Goal: Task Accomplishment & Management: Use online tool/utility

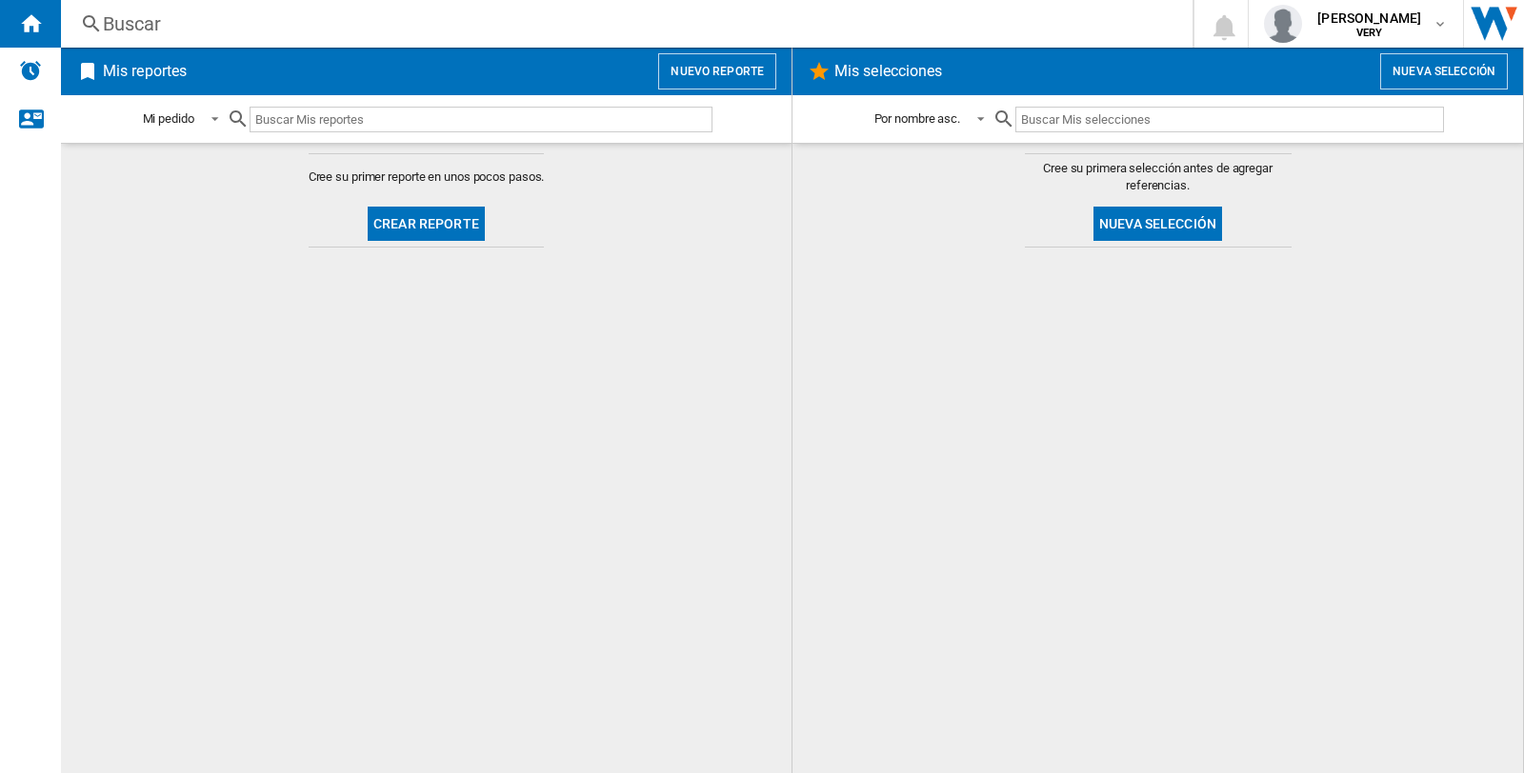
click at [149, 10] on div "Buscar" at bounding box center [623, 23] width 1040 height 27
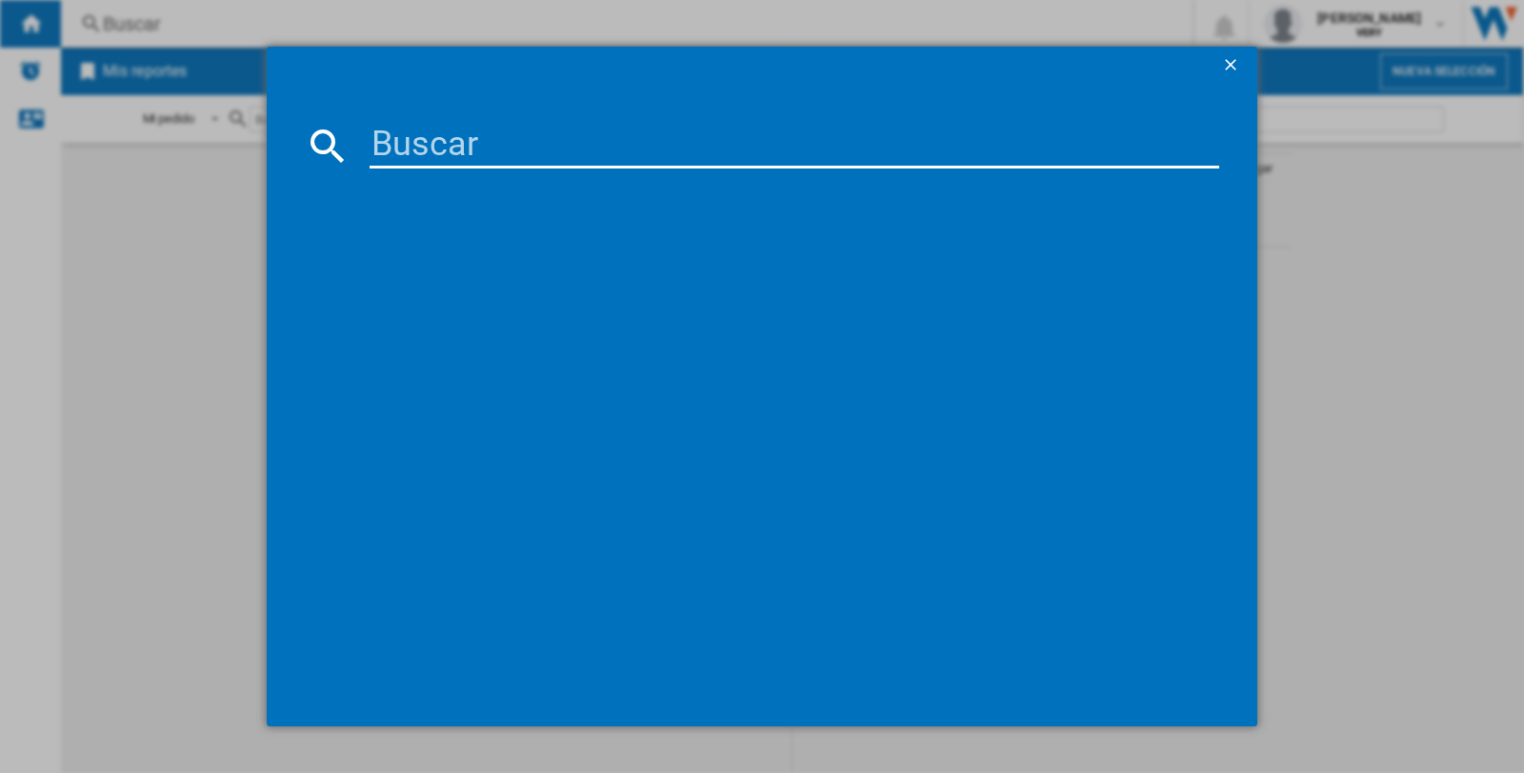
click at [492, 141] on input at bounding box center [793, 146] width 849 height 46
paste input "312266"
type input "312266"
click at [1225, 61] on ng-md-icon "getI18NText('BUTTONS.CLOSE_DIALOG')" at bounding box center [1232, 66] width 23 height 23
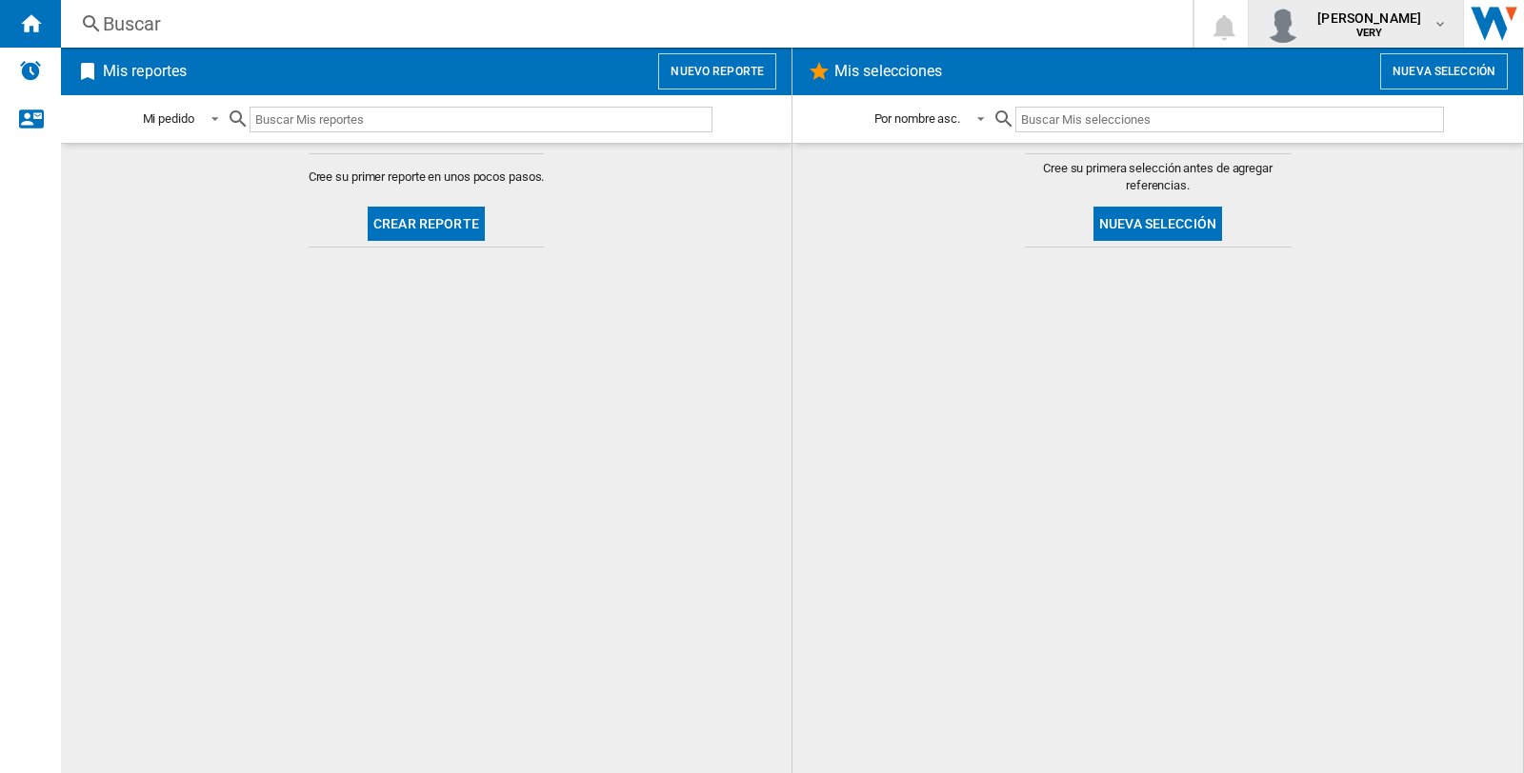
click at [1447, 31] on button "cristina cinque VERY" at bounding box center [1355, 24] width 214 height 48
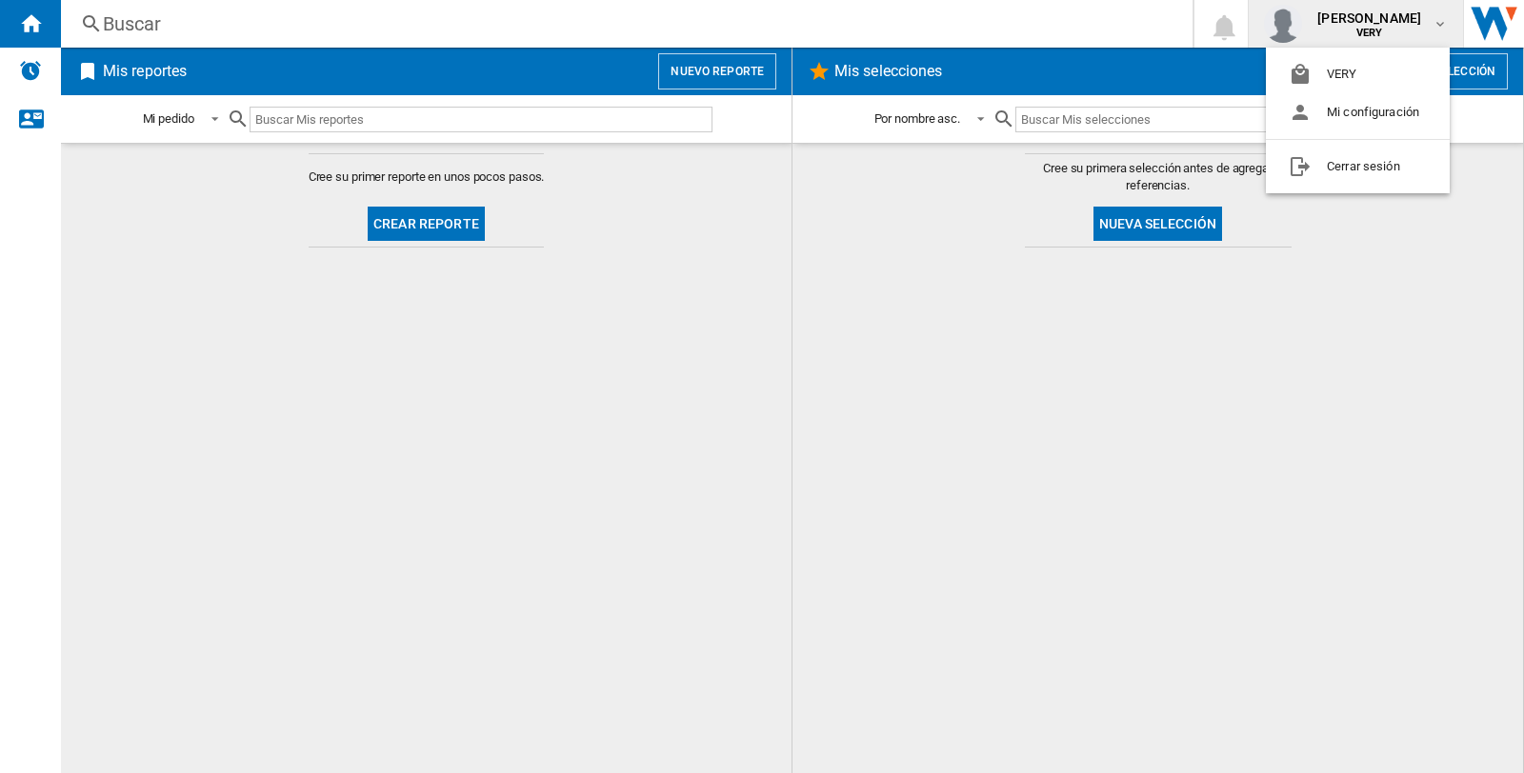
click at [1280, 360] on md-backdrop at bounding box center [762, 386] width 1524 height 773
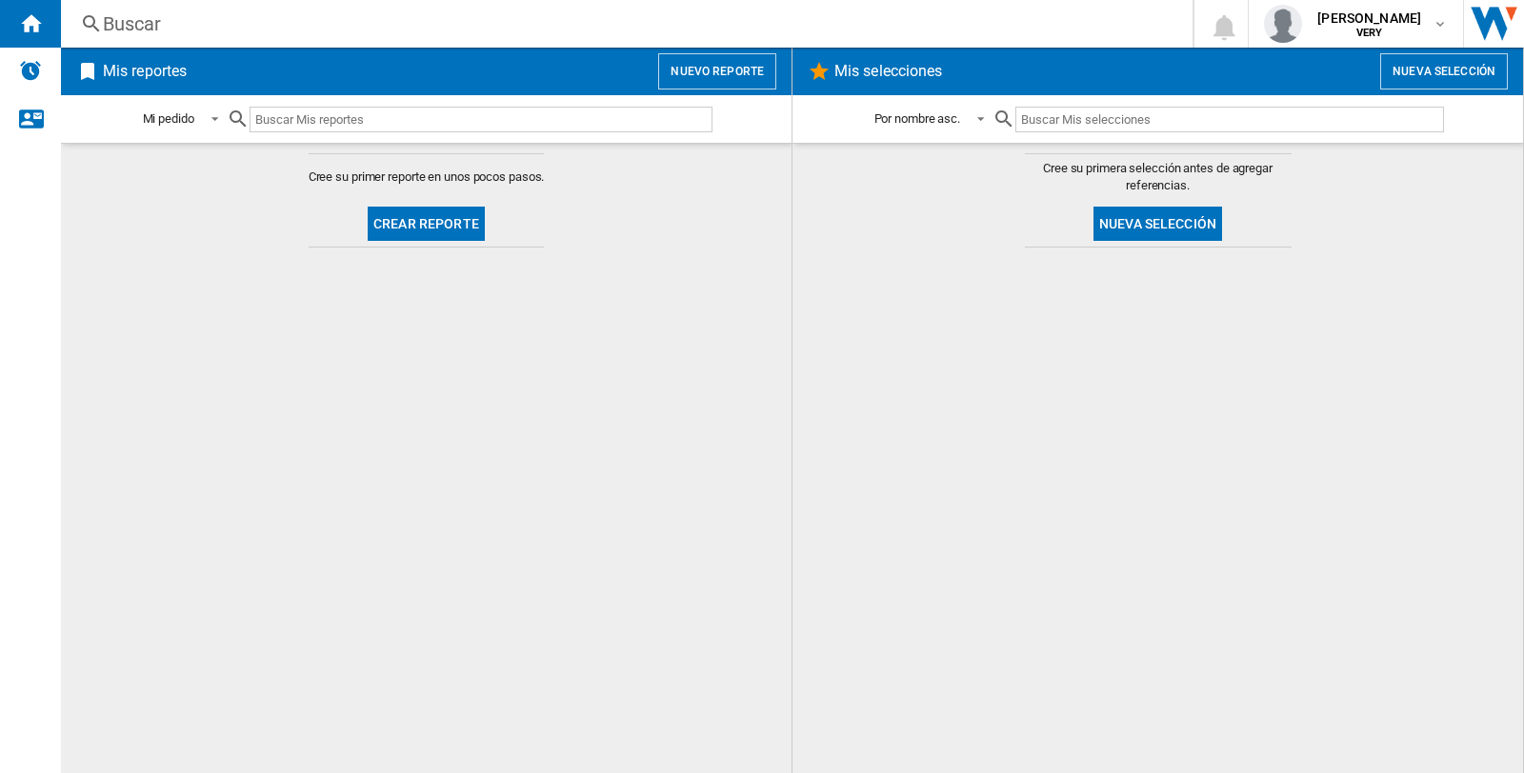
click at [719, 72] on button "Nuevo reporte" at bounding box center [717, 71] width 118 height 36
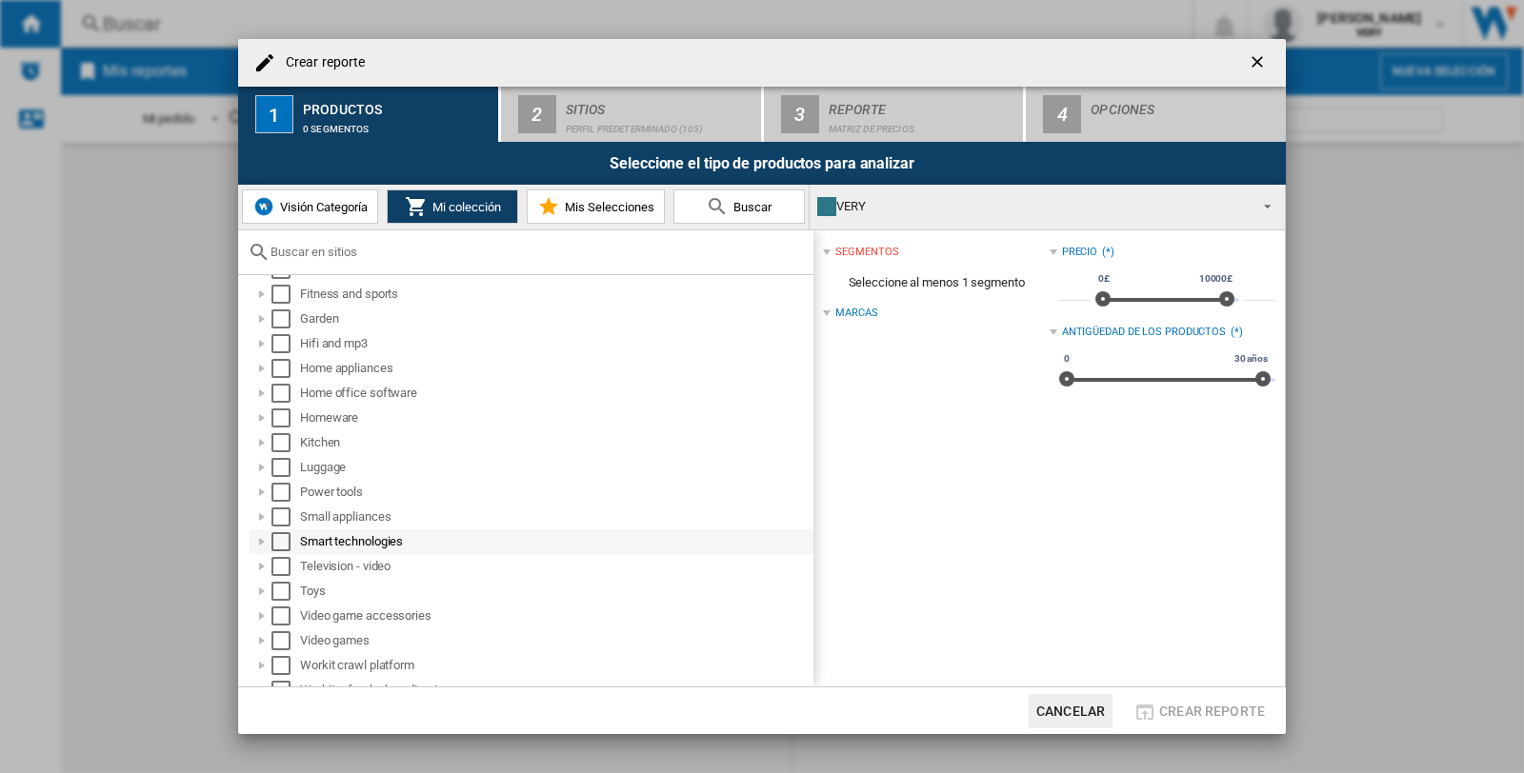
scroll to position [265, 0]
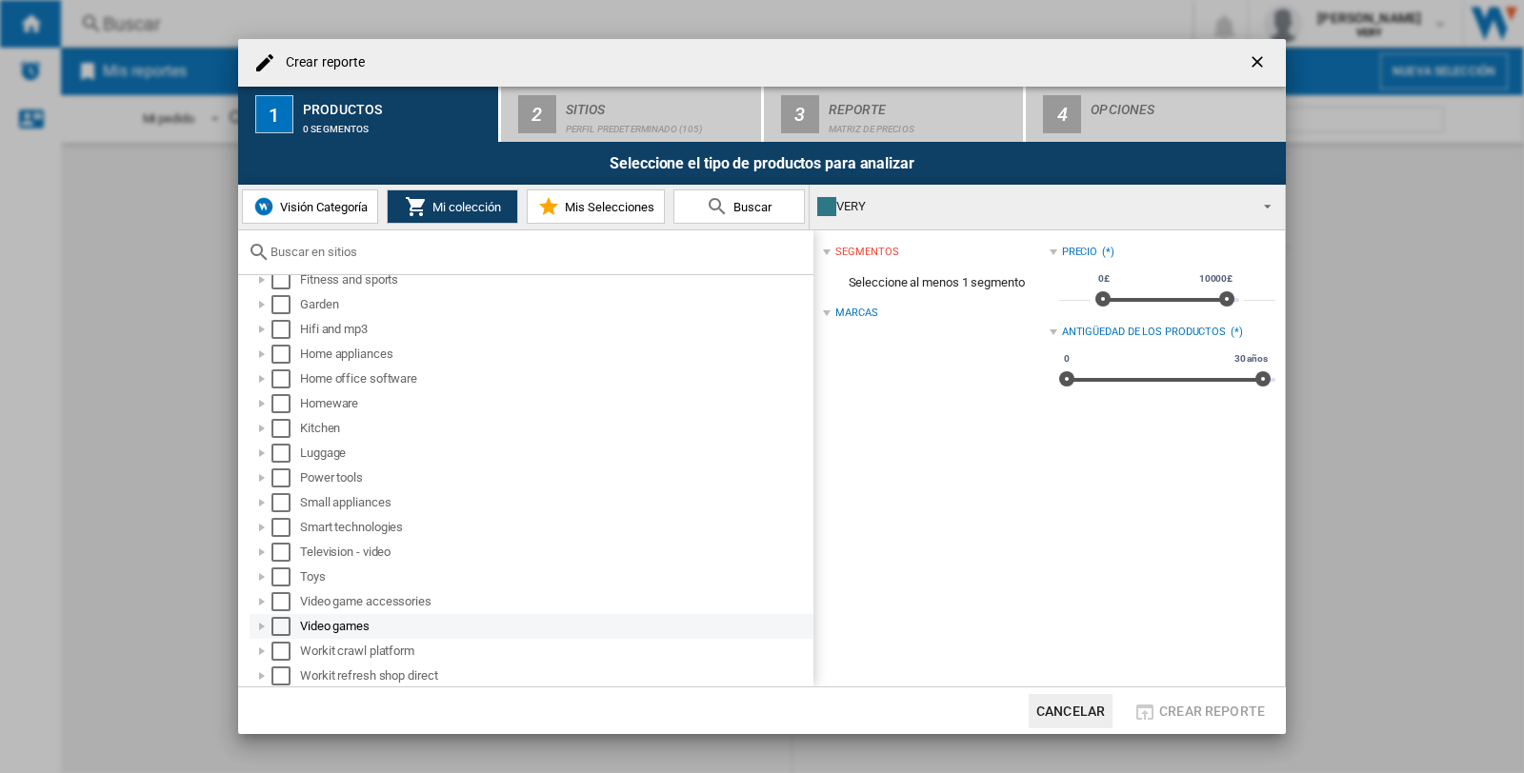
click at [282, 624] on div "Select" at bounding box center [280, 626] width 19 height 19
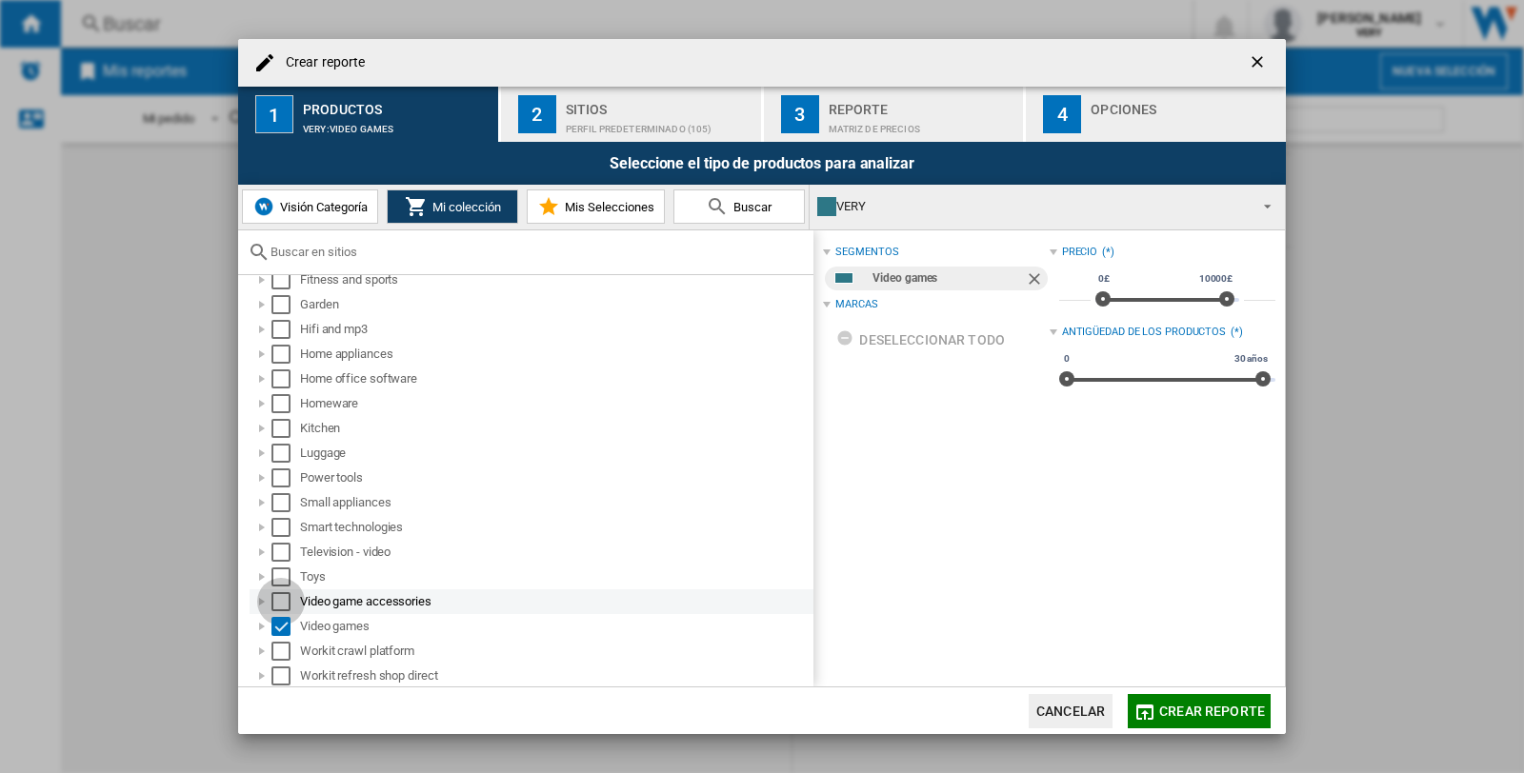
click at [278, 602] on div "Select" at bounding box center [280, 601] width 19 height 19
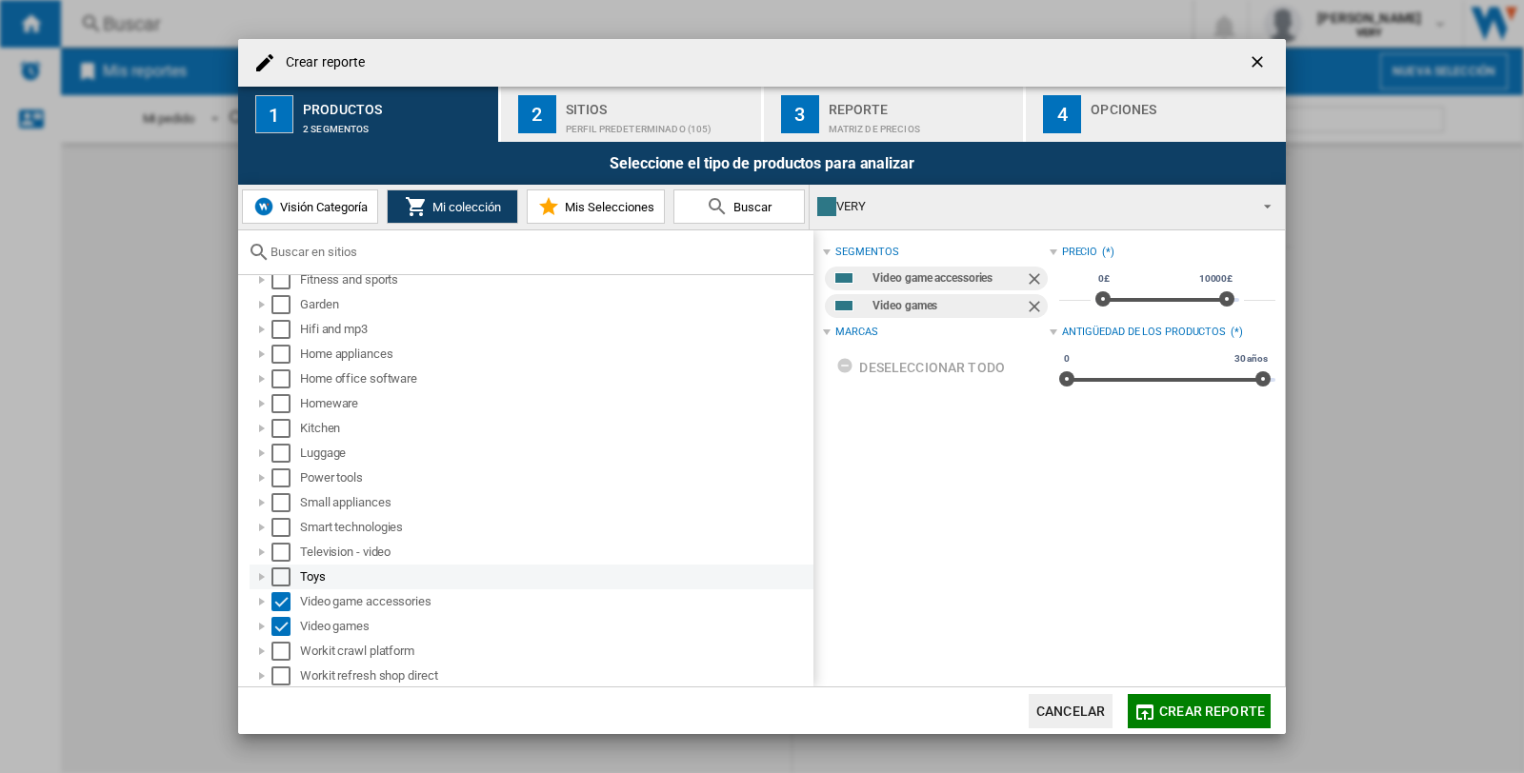
click at [278, 581] on div "Select" at bounding box center [280, 577] width 19 height 19
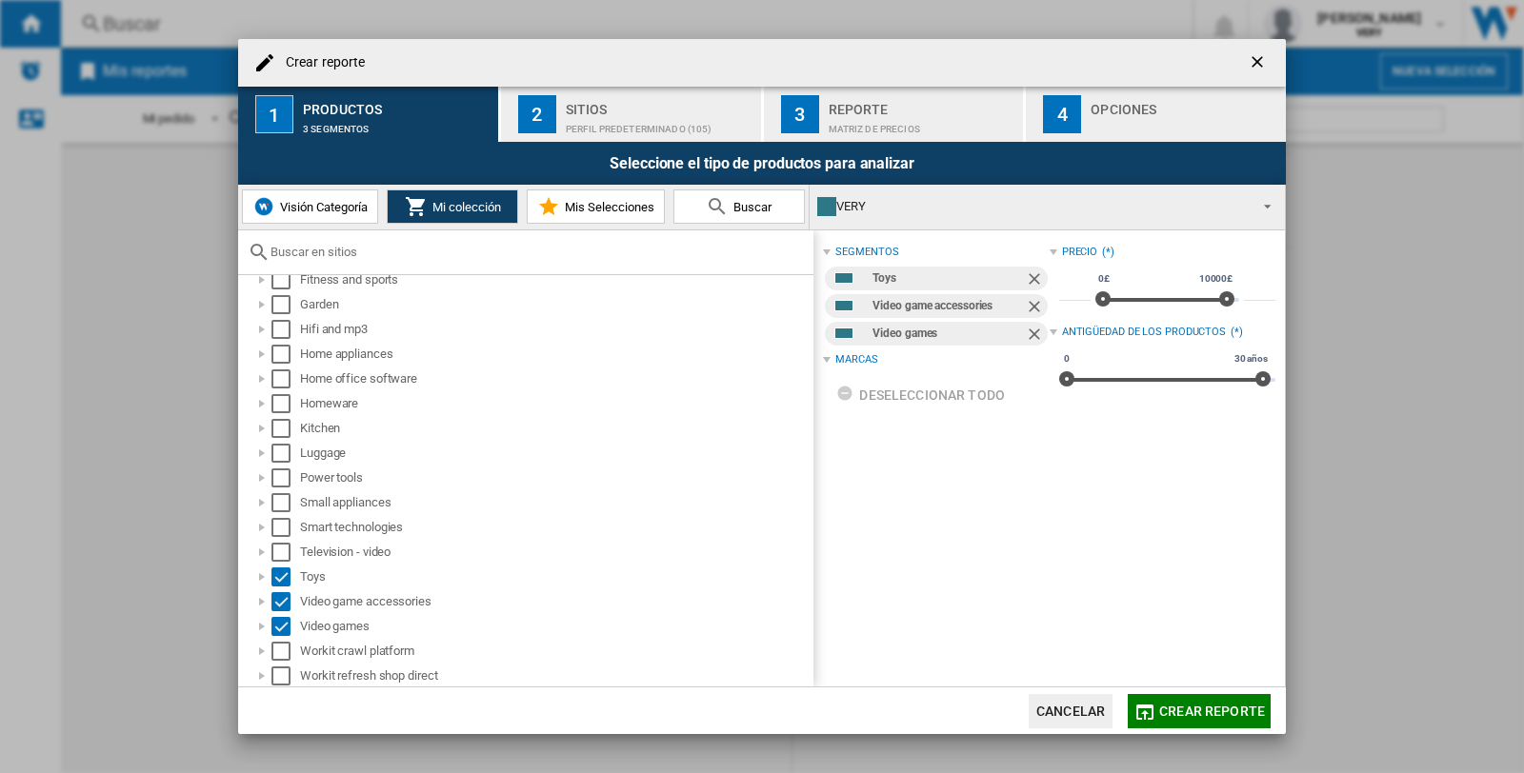
click at [596, 101] on div "Sitios" at bounding box center [660, 104] width 188 height 20
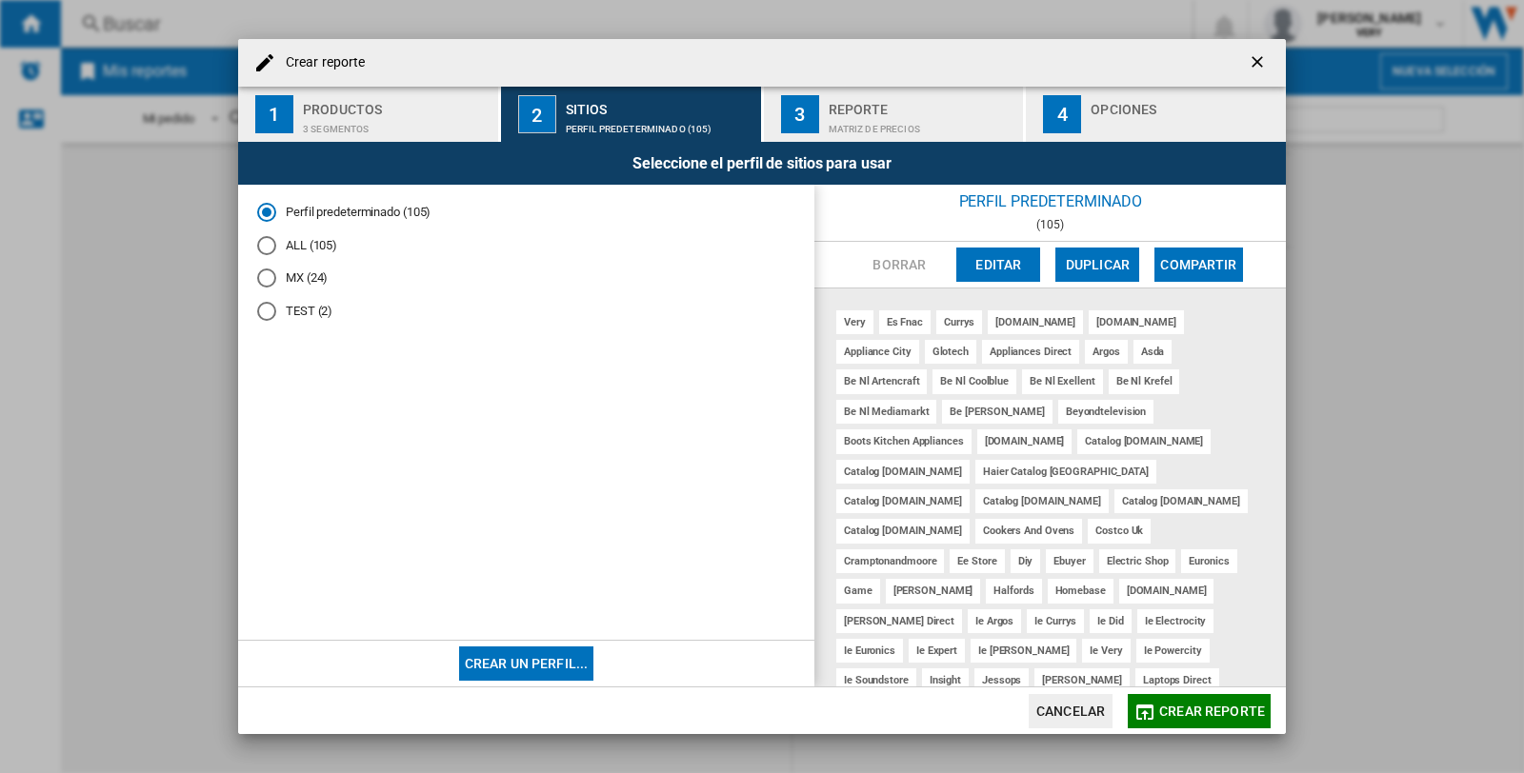
click at [260, 311] on div "TEST (2)" at bounding box center [266, 311] width 19 height 19
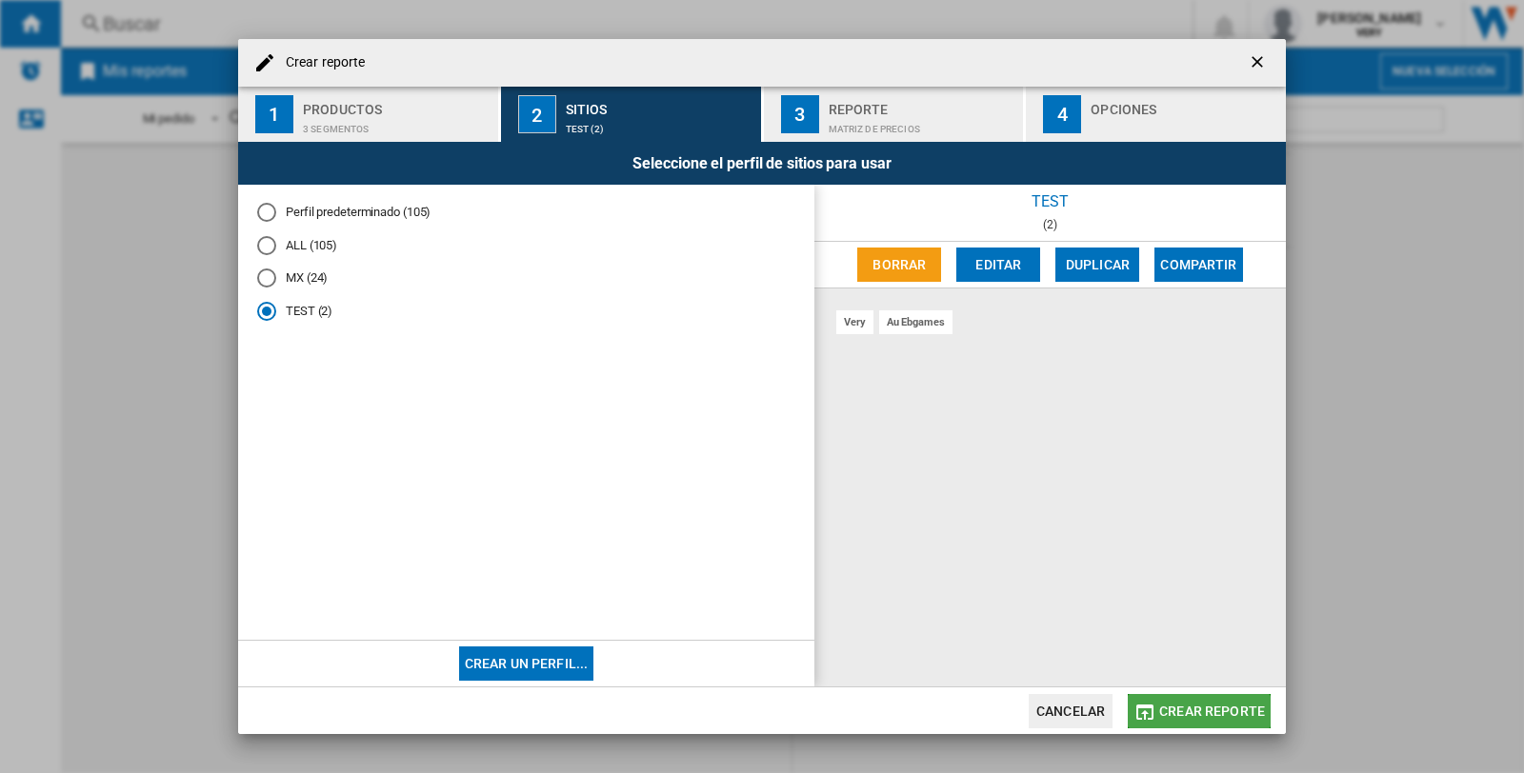
click at [1186, 717] on span "Crear reporte" at bounding box center [1212, 711] width 106 height 15
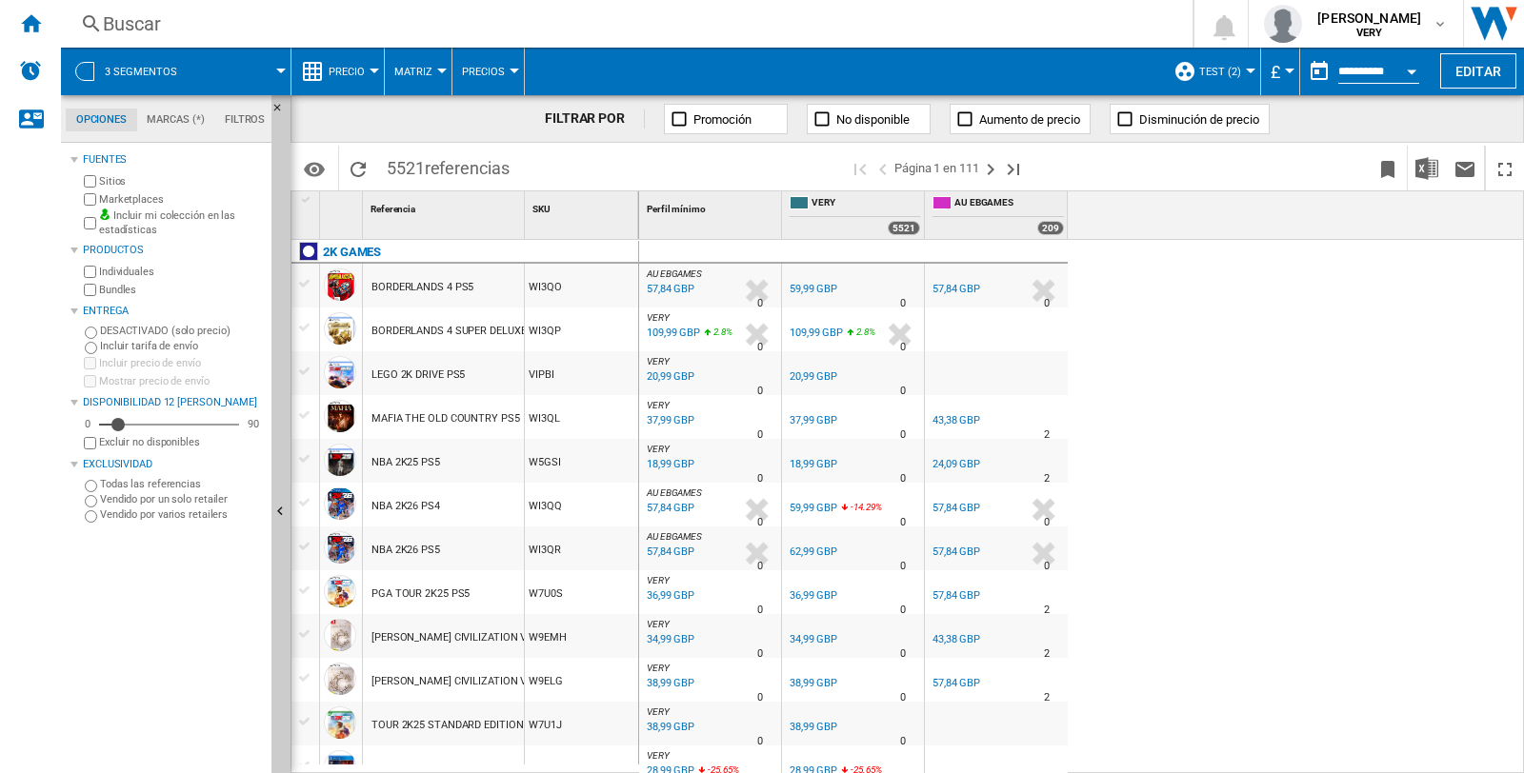
click at [210, 23] on div "Buscar" at bounding box center [623, 23] width 1040 height 27
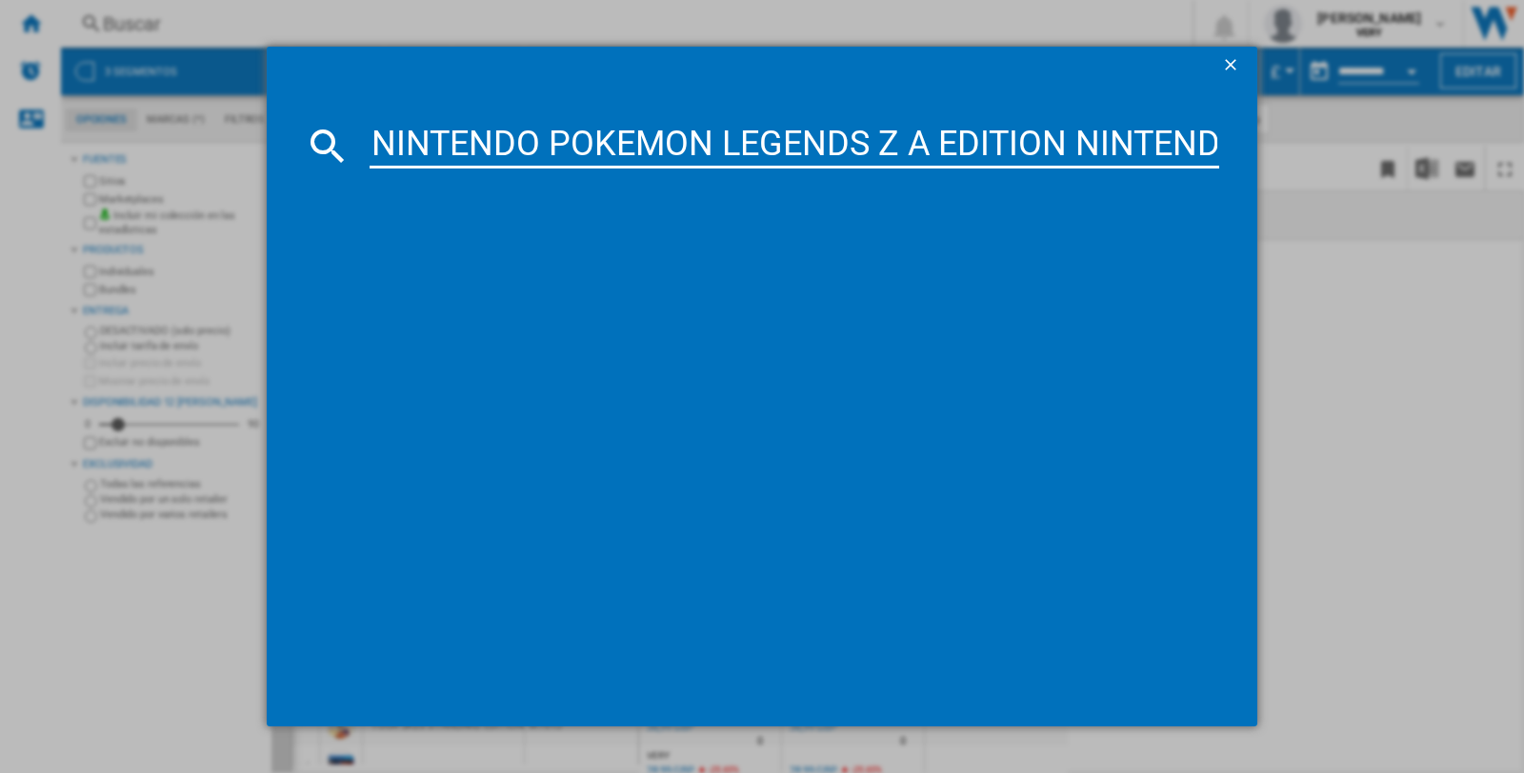
scroll to position [0, 187]
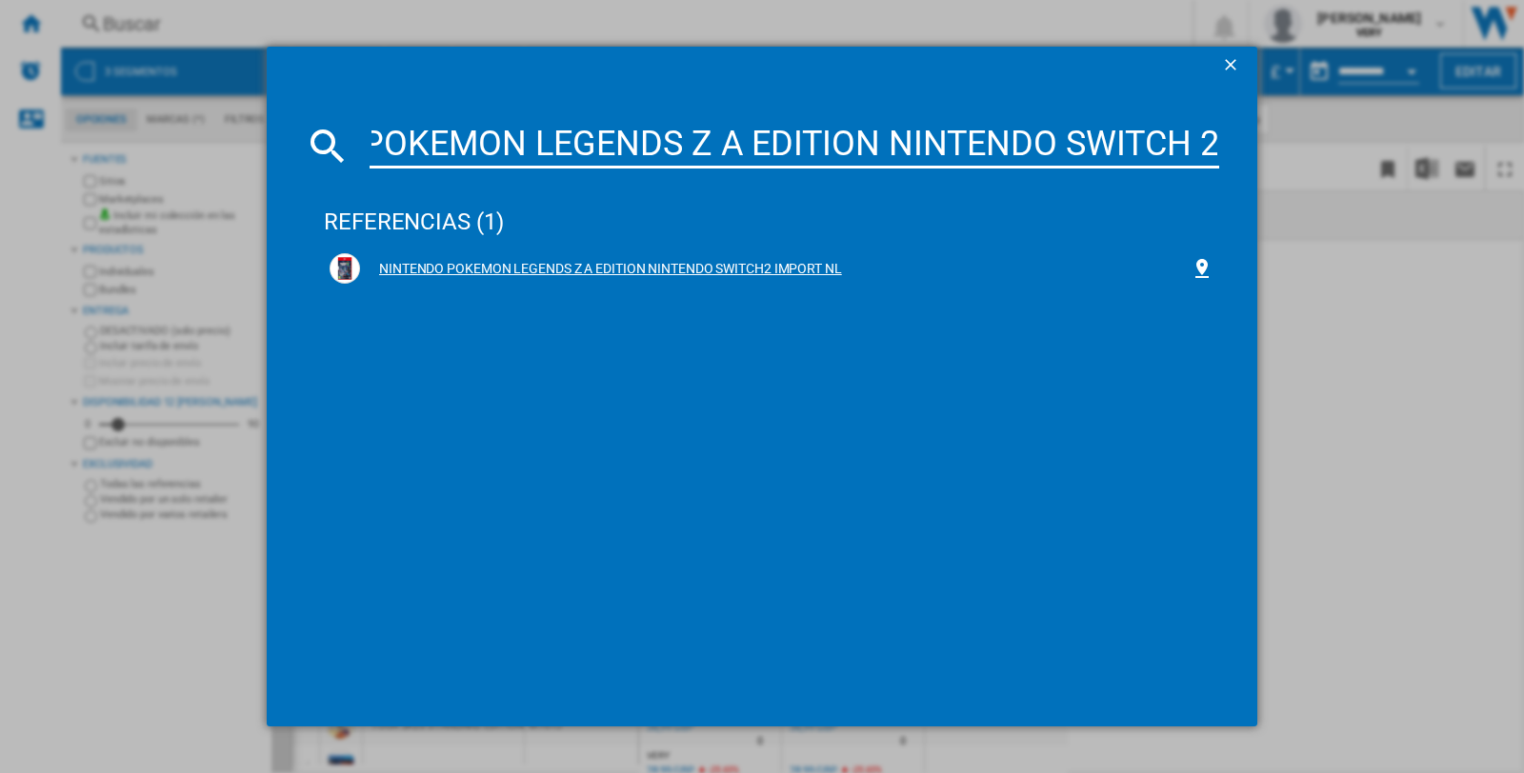
type input "NINTENDO POKEMON LEGENDS Z A EDITION NINTENDO SWITCH 2"
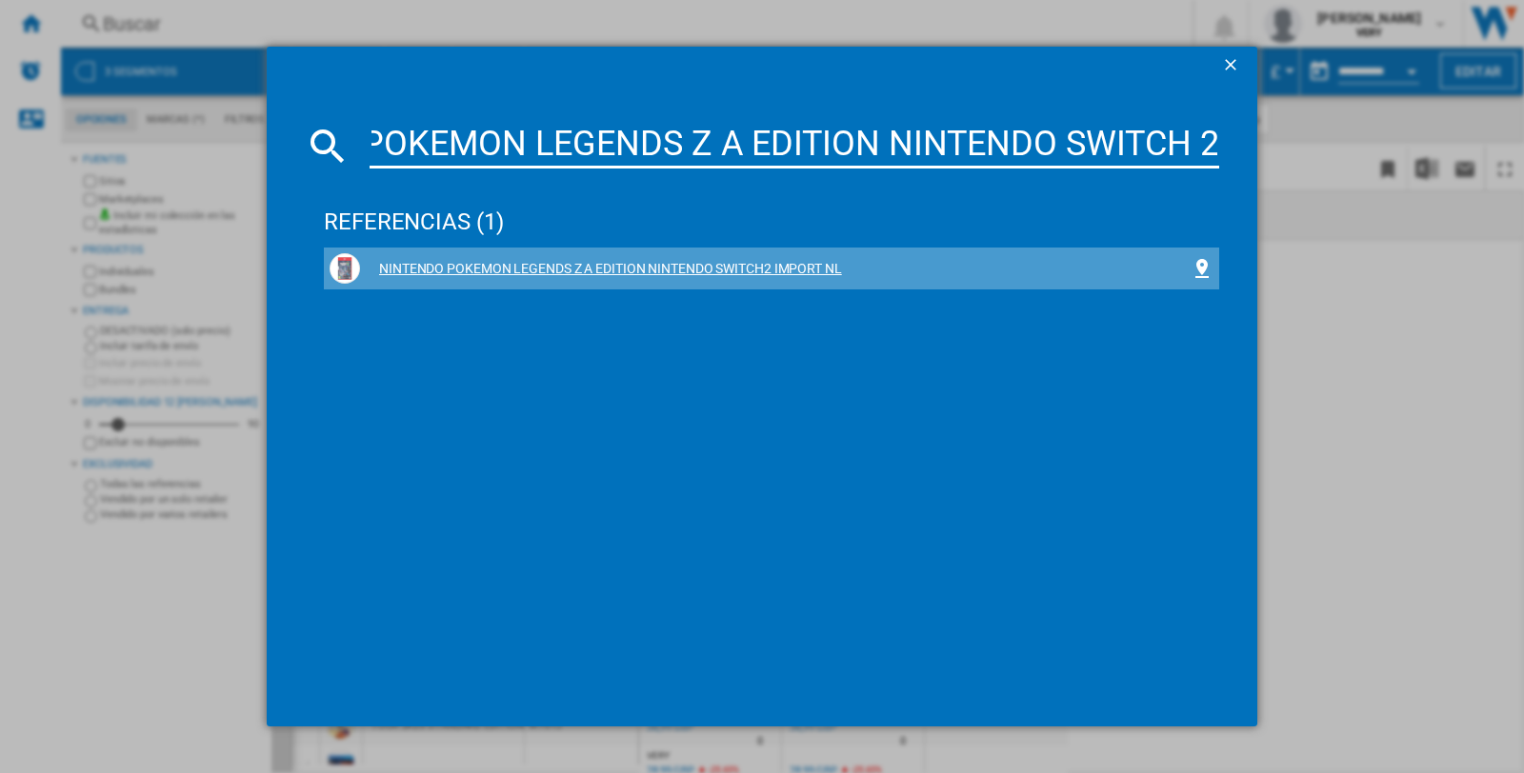
click at [465, 269] on div "NINTENDO POKEMON LEGENDS Z A EDITION NINTENDO SWITCH2 IMPORT NL" at bounding box center [775, 269] width 830 height 19
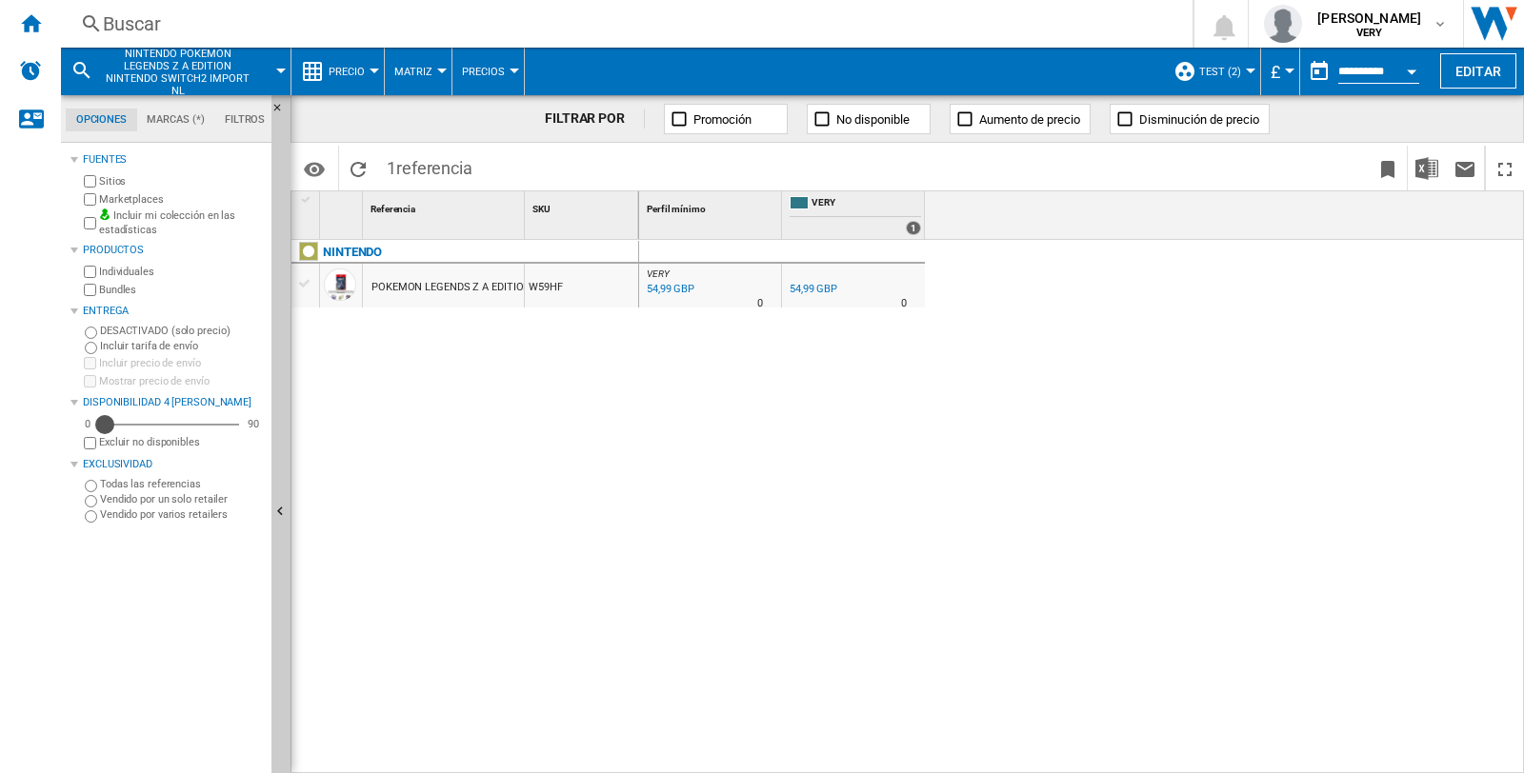
click at [106, 423] on div "Disponibilidad" at bounding box center [104, 424] width 19 height 19
drag, startPoint x: 586, startPoint y: 278, endPoint x: 533, endPoint y: 284, distance: 52.7
click at [525, 292] on div "W59HF" at bounding box center [581, 286] width 113 height 44
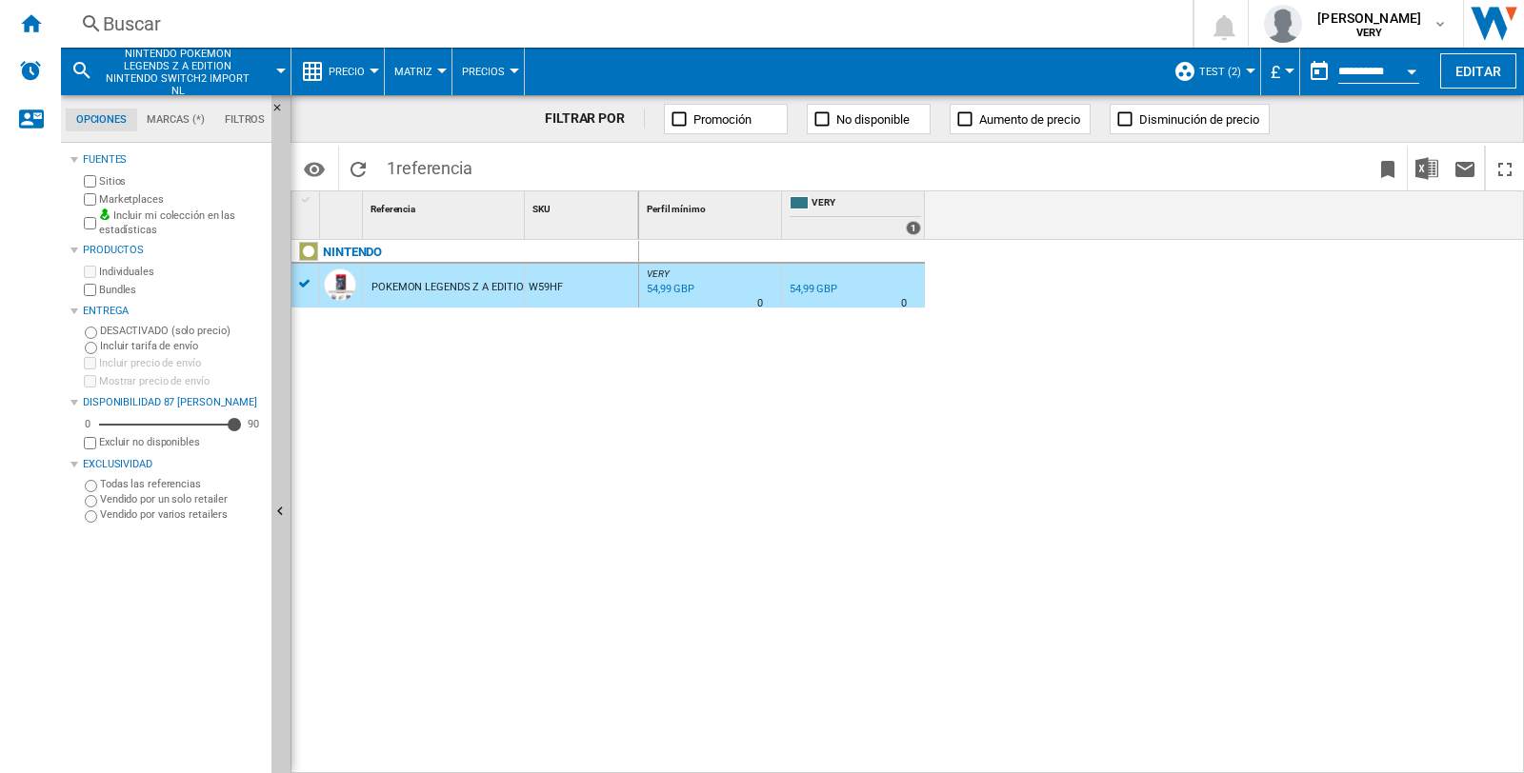
click at [562, 284] on div "W59HF" at bounding box center [581, 286] width 113 height 44
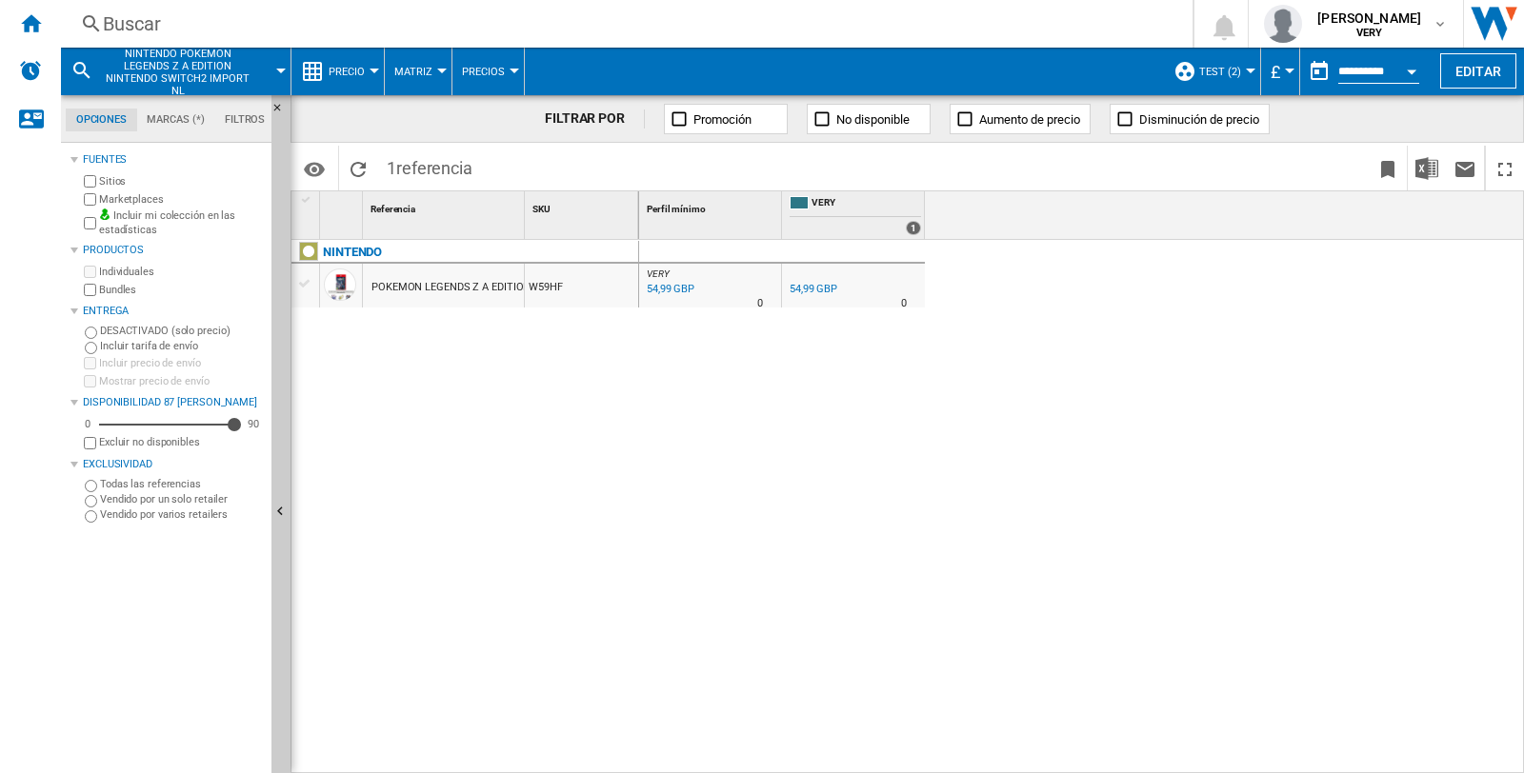
click at [145, 27] on div "Buscar" at bounding box center [623, 23] width 1040 height 27
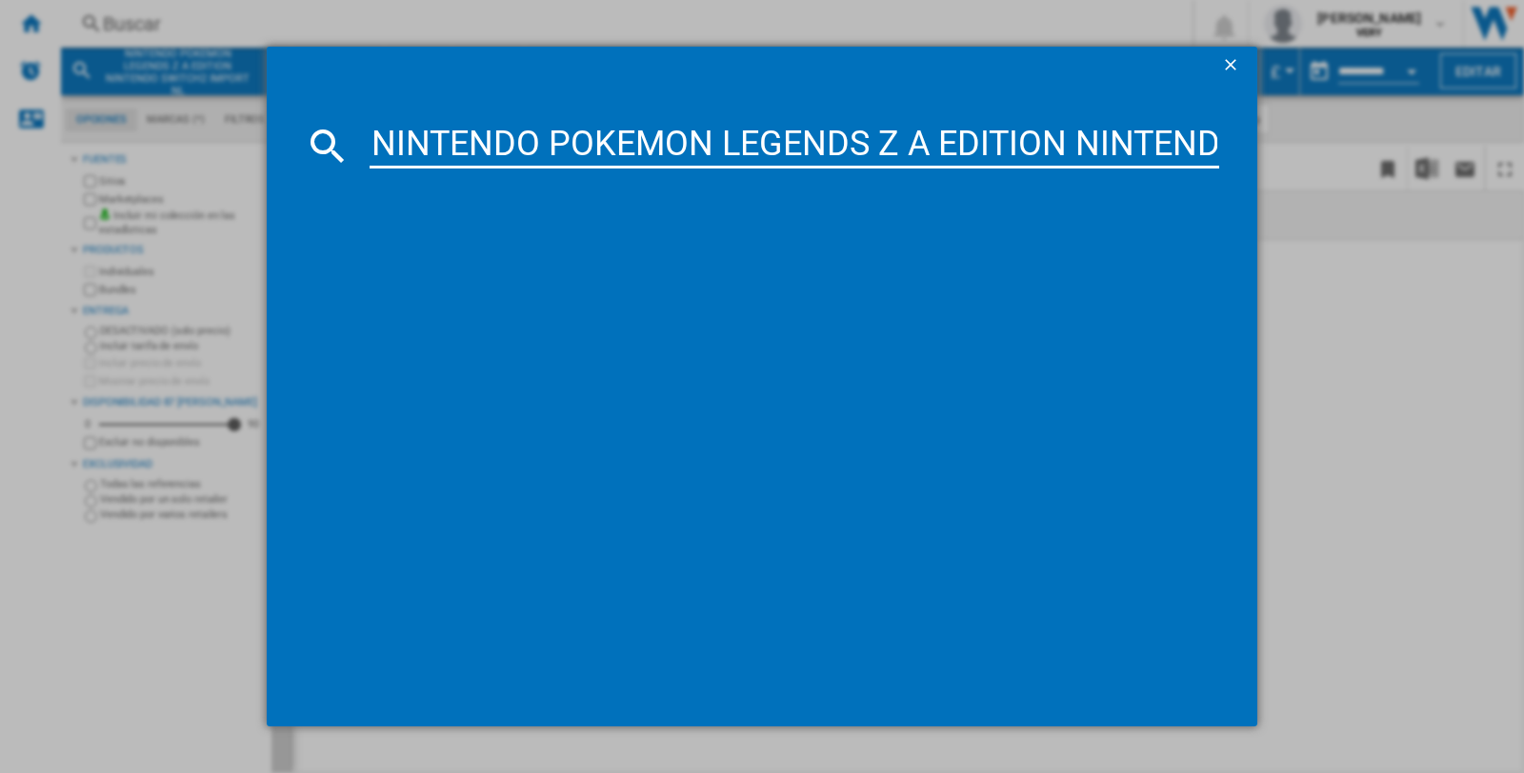
scroll to position [0, 187]
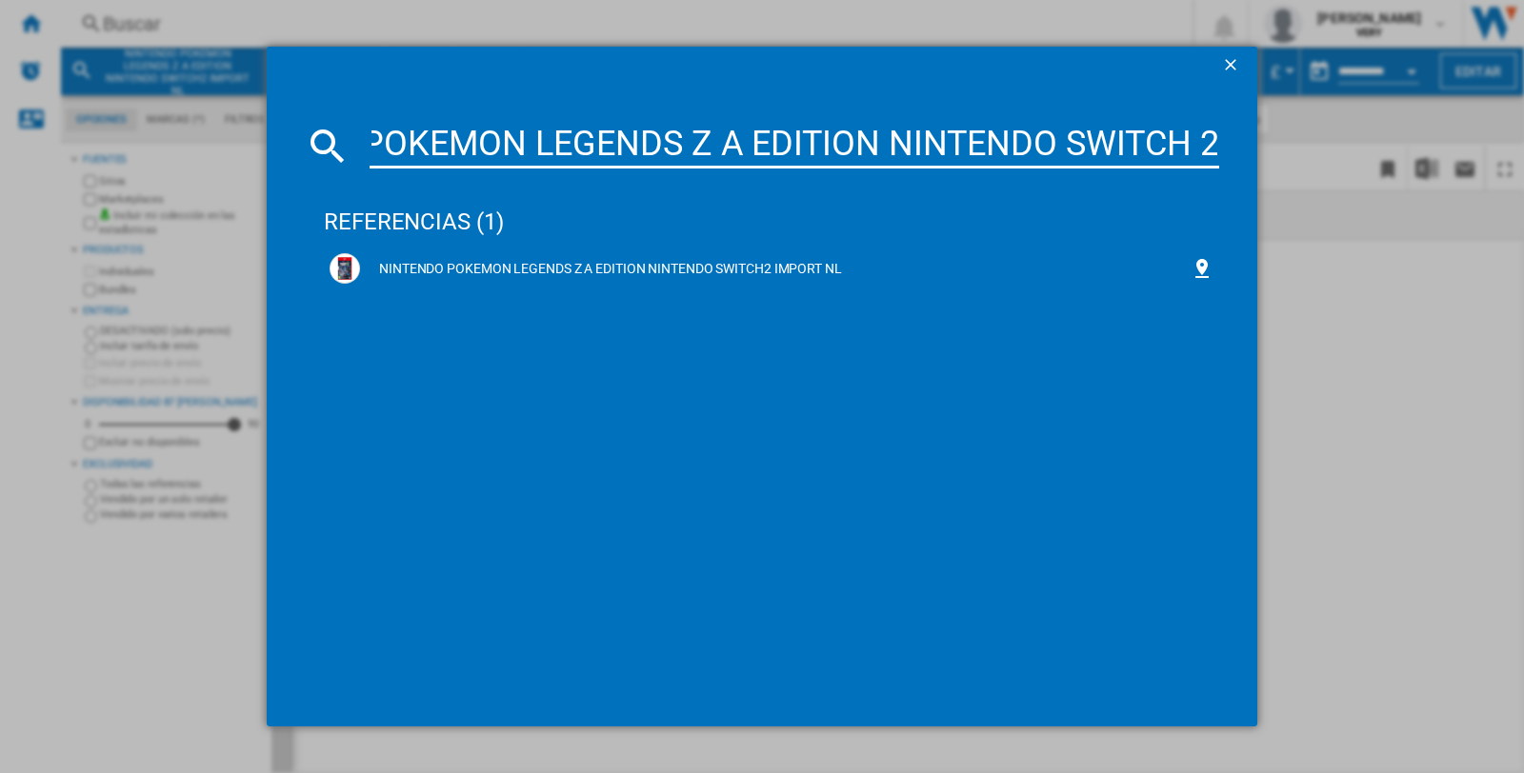
type input "NINTENDO POKEMON LEGENDS Z A EDITION NINTENDO SWITCH 2"
click at [1225, 62] on ng-md-icon "getI18NText('BUTTONS.CLOSE_DIALOG')" at bounding box center [1232, 66] width 23 height 23
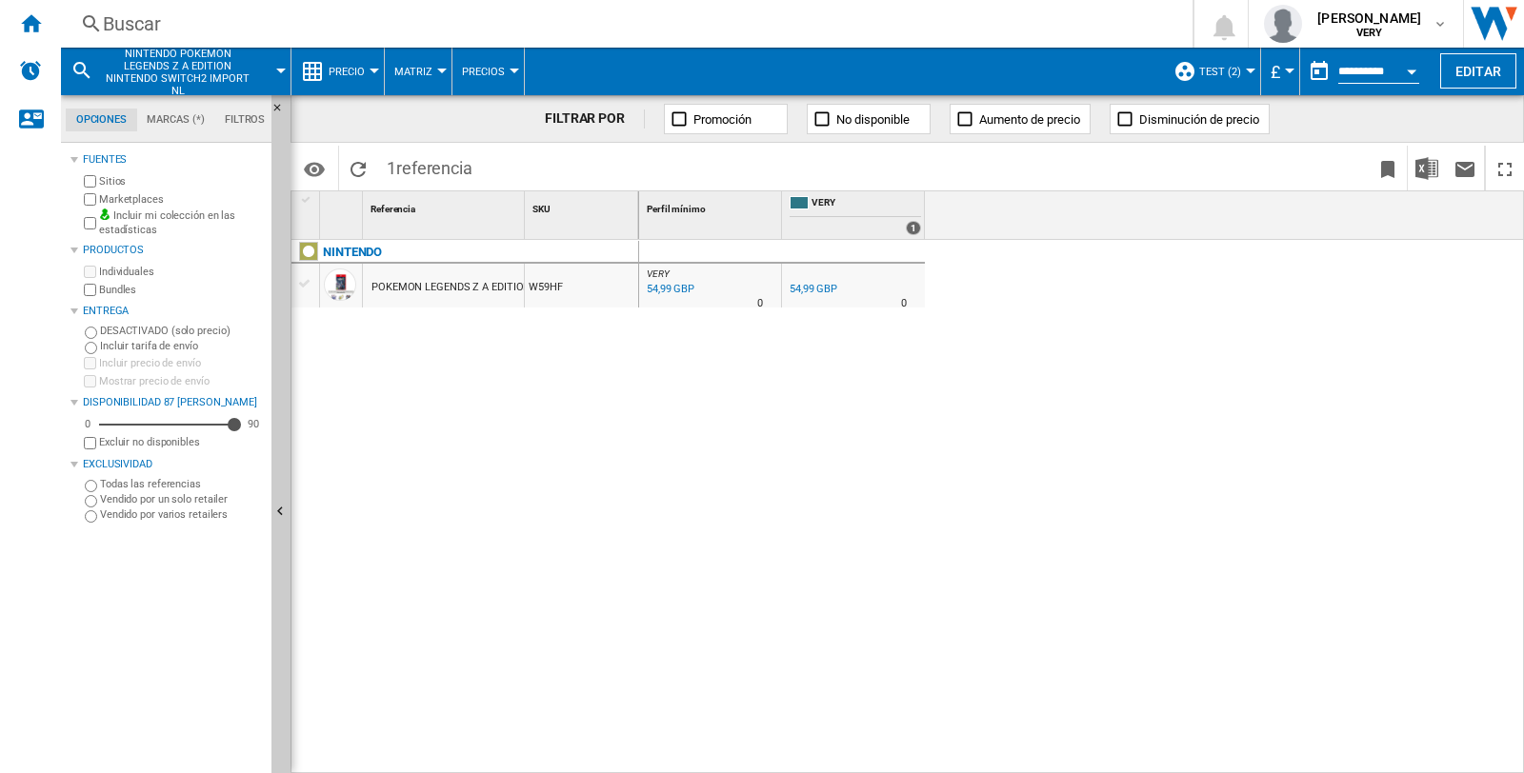
click at [1247, 70] on div at bounding box center [1251, 71] width 10 height 5
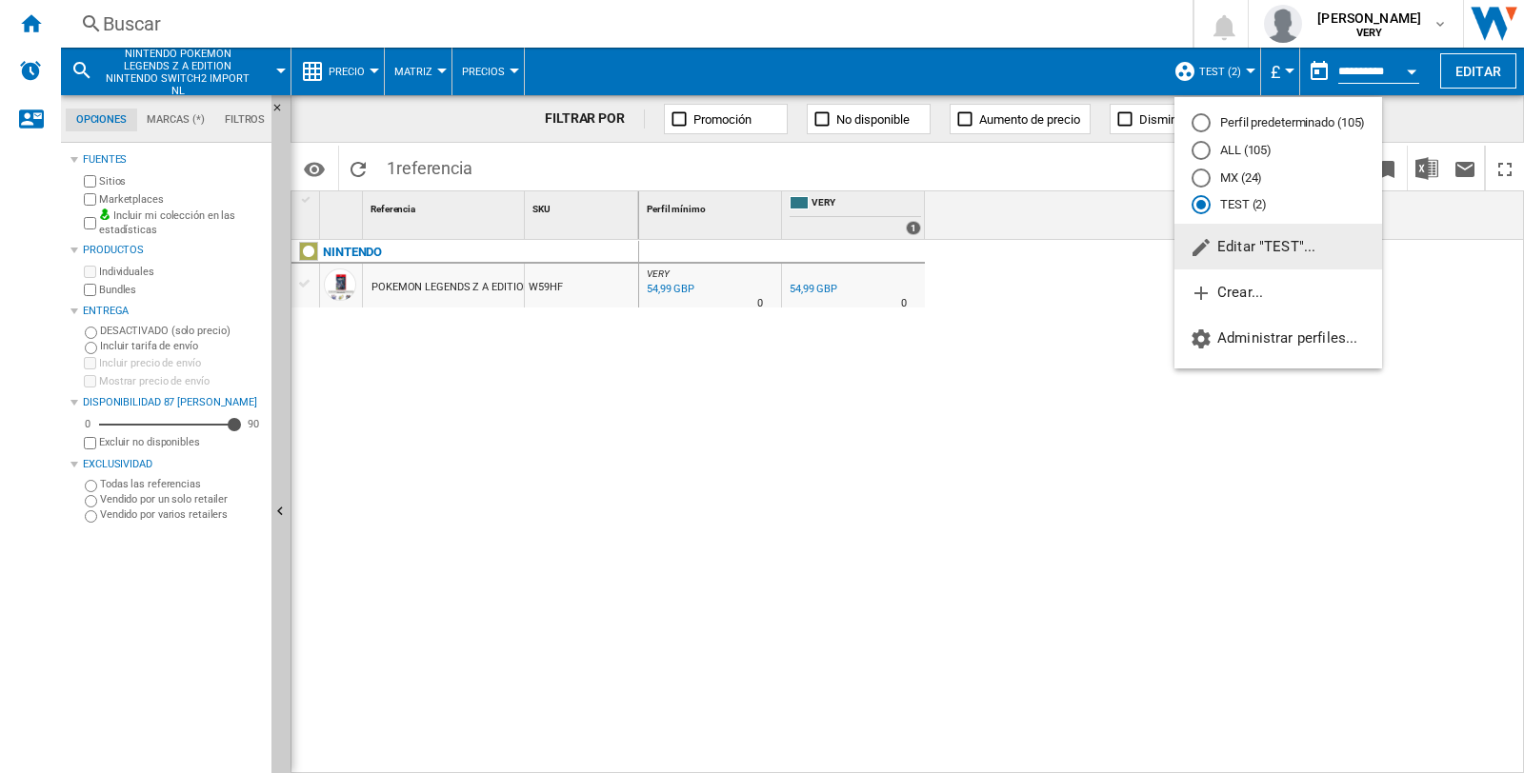
click at [906, 525] on md-backdrop at bounding box center [762, 386] width 1524 height 773
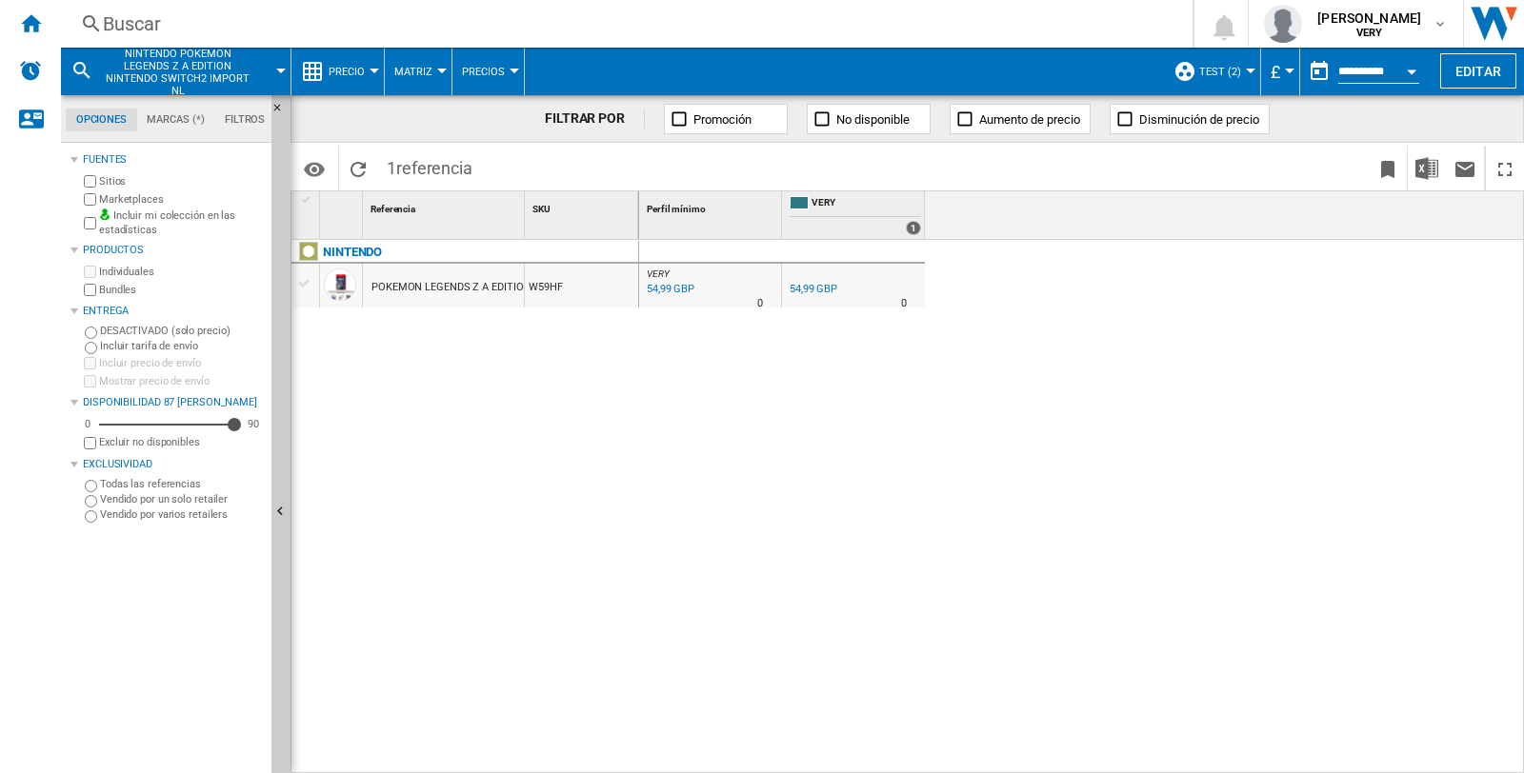
click at [281, 70] on div at bounding box center [281, 71] width 10 height 5
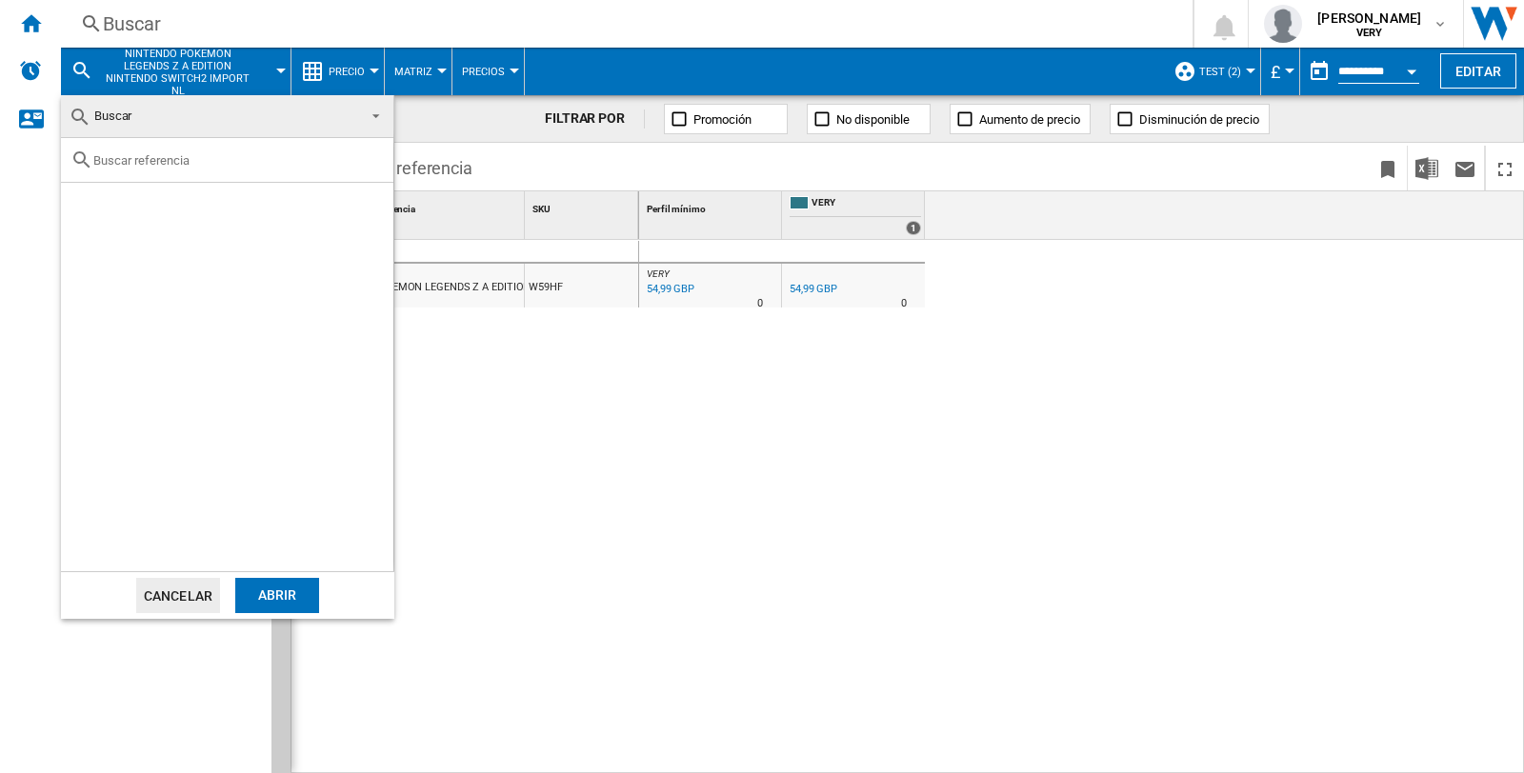
click at [716, 446] on md-backdrop at bounding box center [762, 386] width 1524 height 773
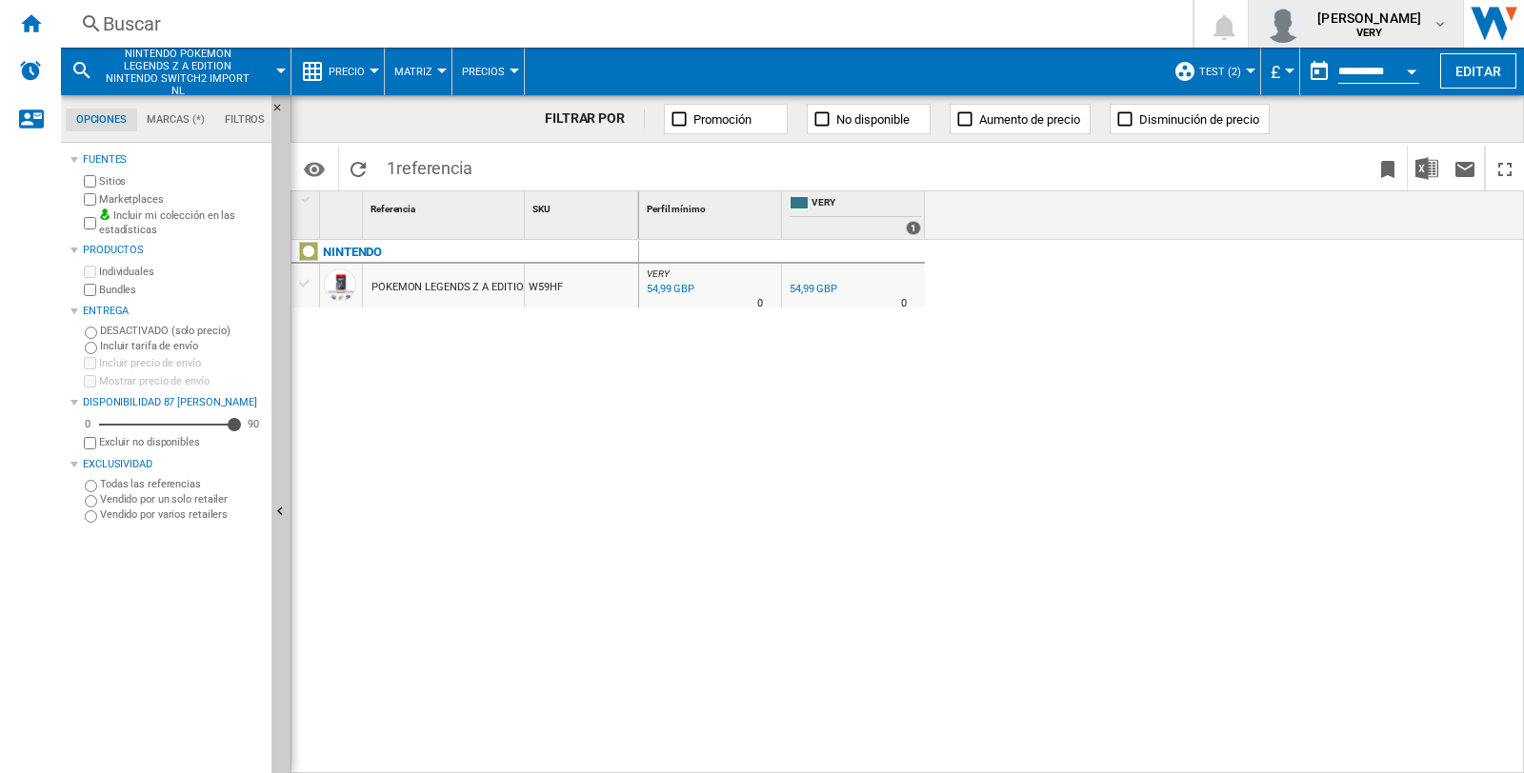
click at [1432, 23] on md-icon "button" at bounding box center [1439, 23] width 15 height 15
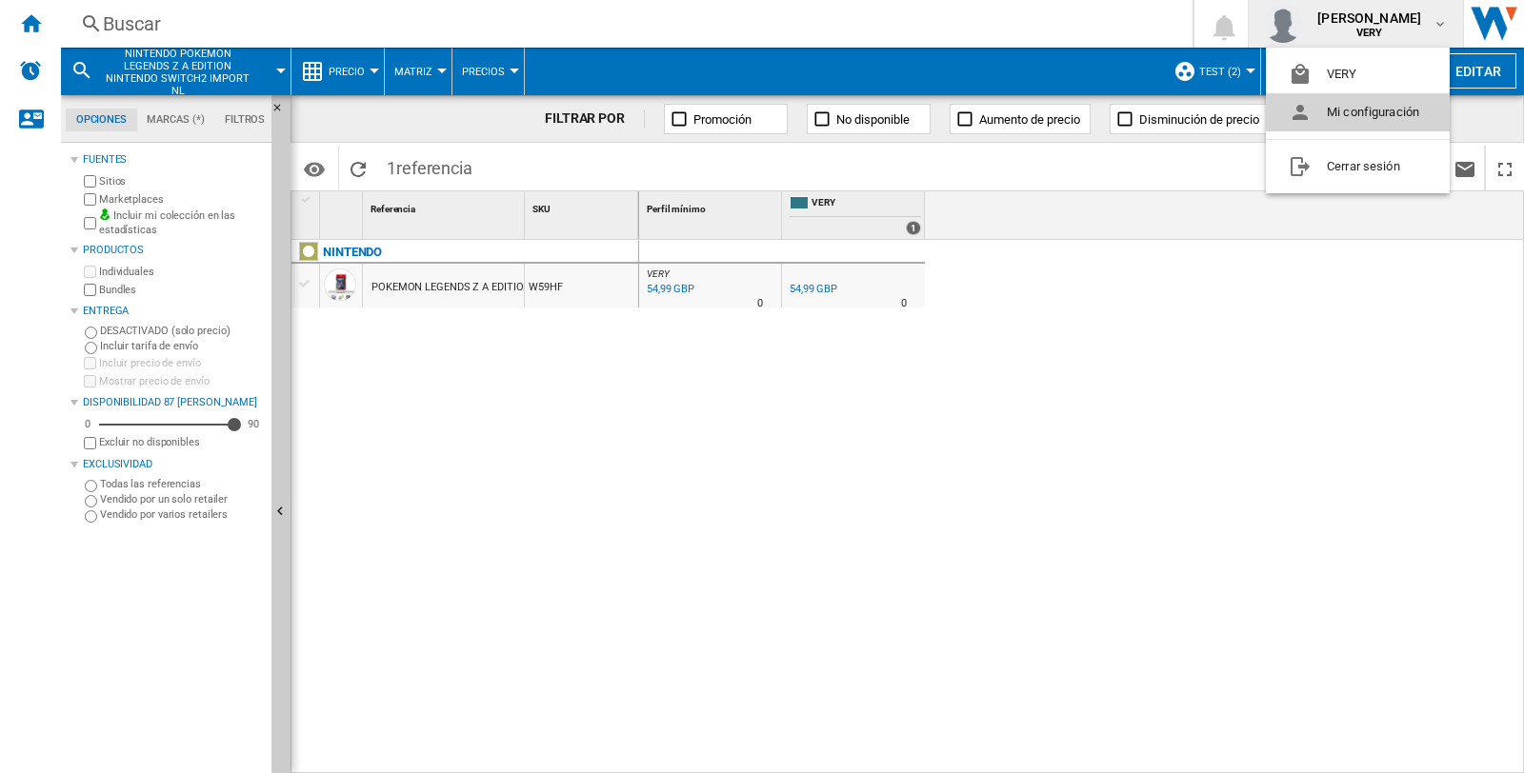
click at [1387, 111] on button "Mi configuración" at bounding box center [1358, 112] width 184 height 38
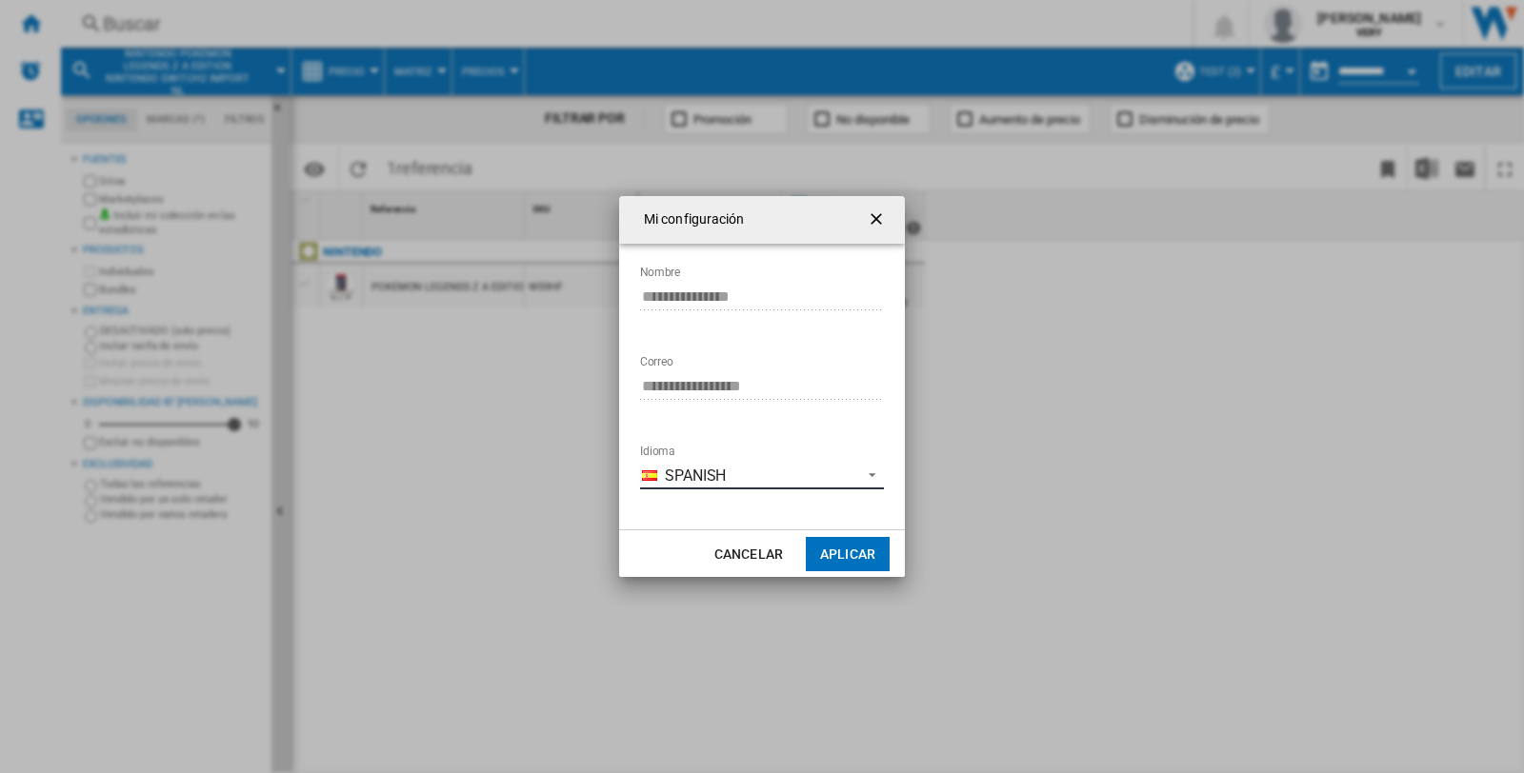
click at [874, 471] on span "Idioma: \a\9\9\9\9\9\9\9\a\9 \a\9 Spanish\a\9\9\9\9\9\9\9\a\9\9\9" at bounding box center [866, 473] width 23 height 17
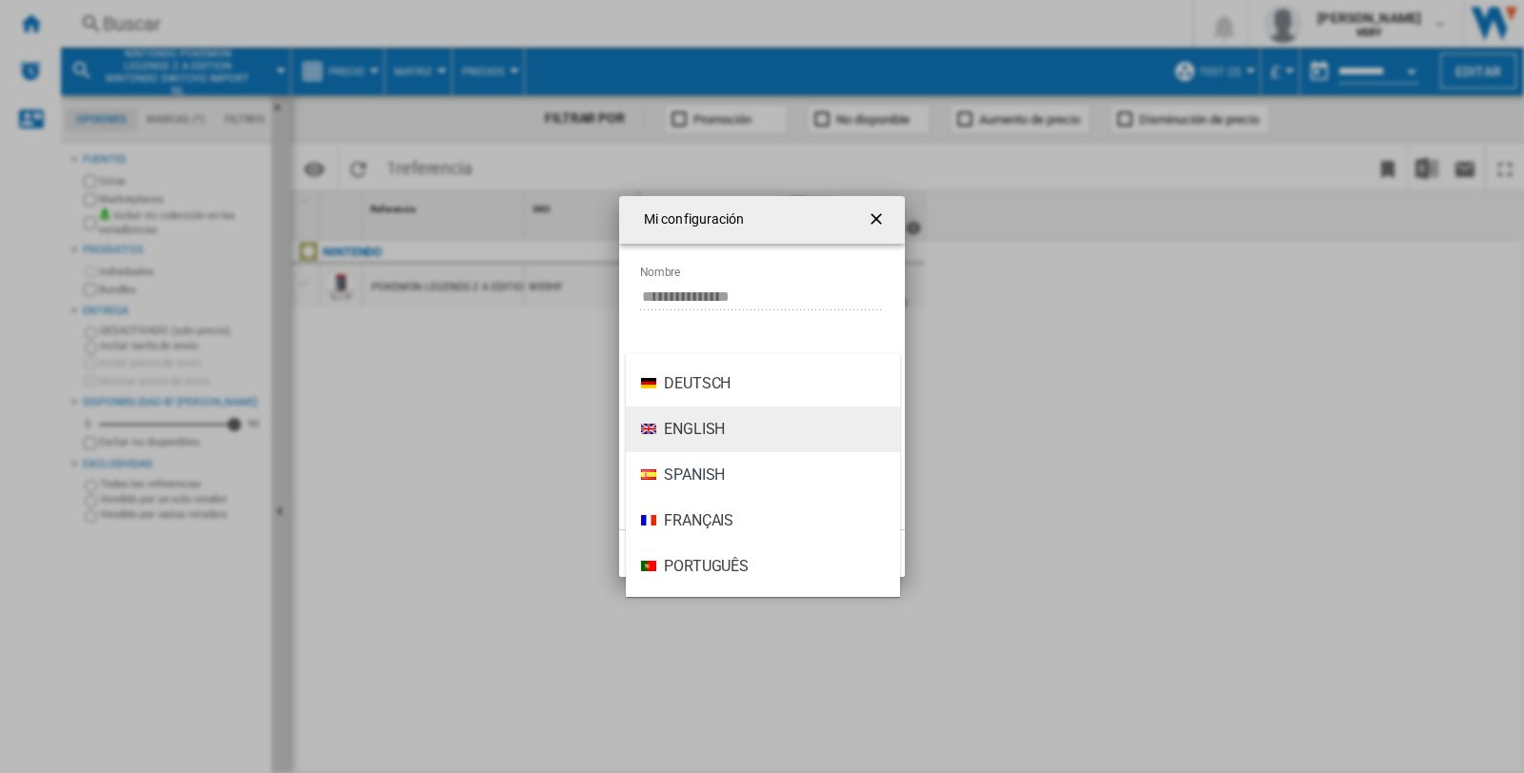
click at [706, 431] on span "English" at bounding box center [694, 429] width 61 height 21
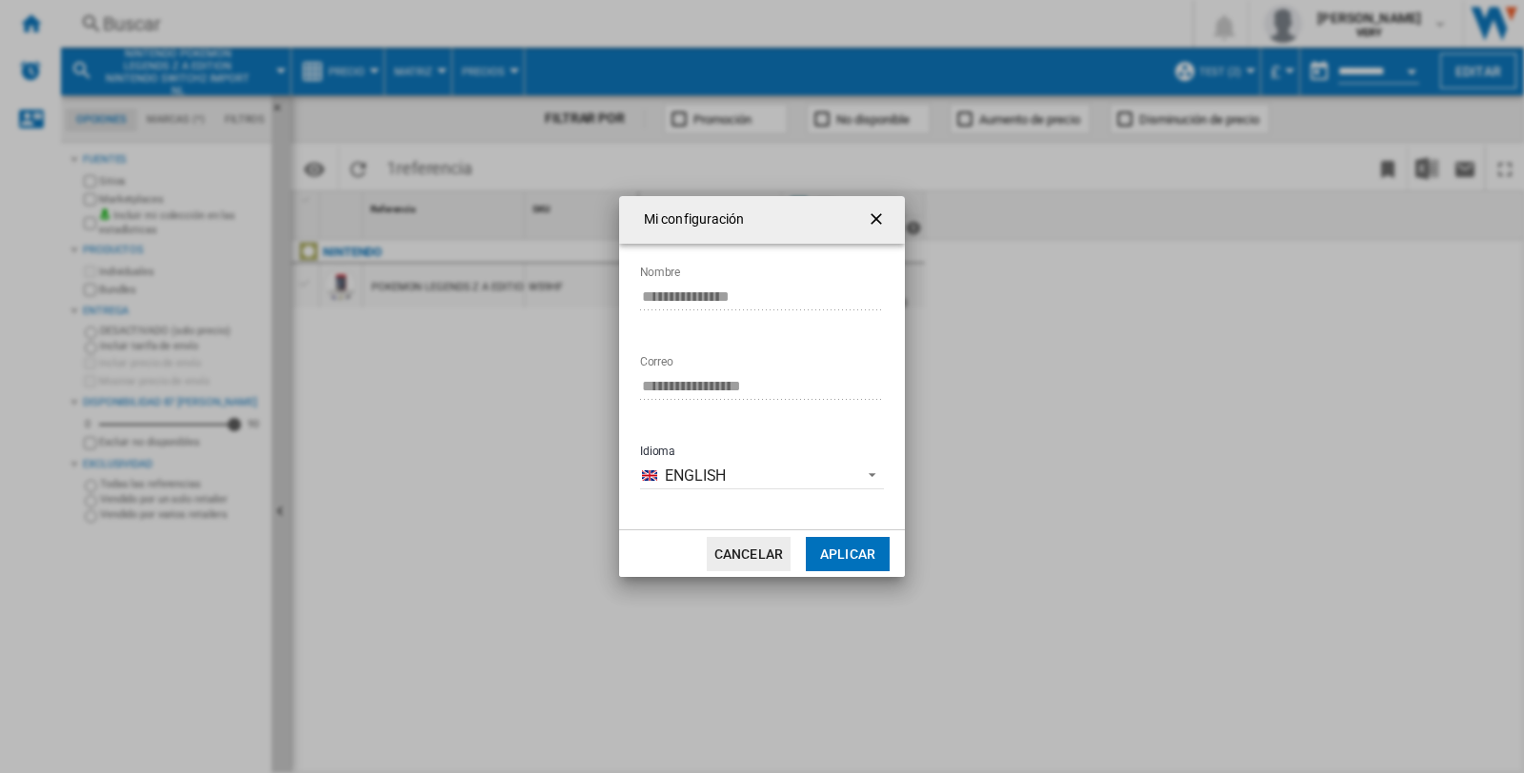
click at [848, 552] on button "Aplicar" at bounding box center [848, 554] width 84 height 34
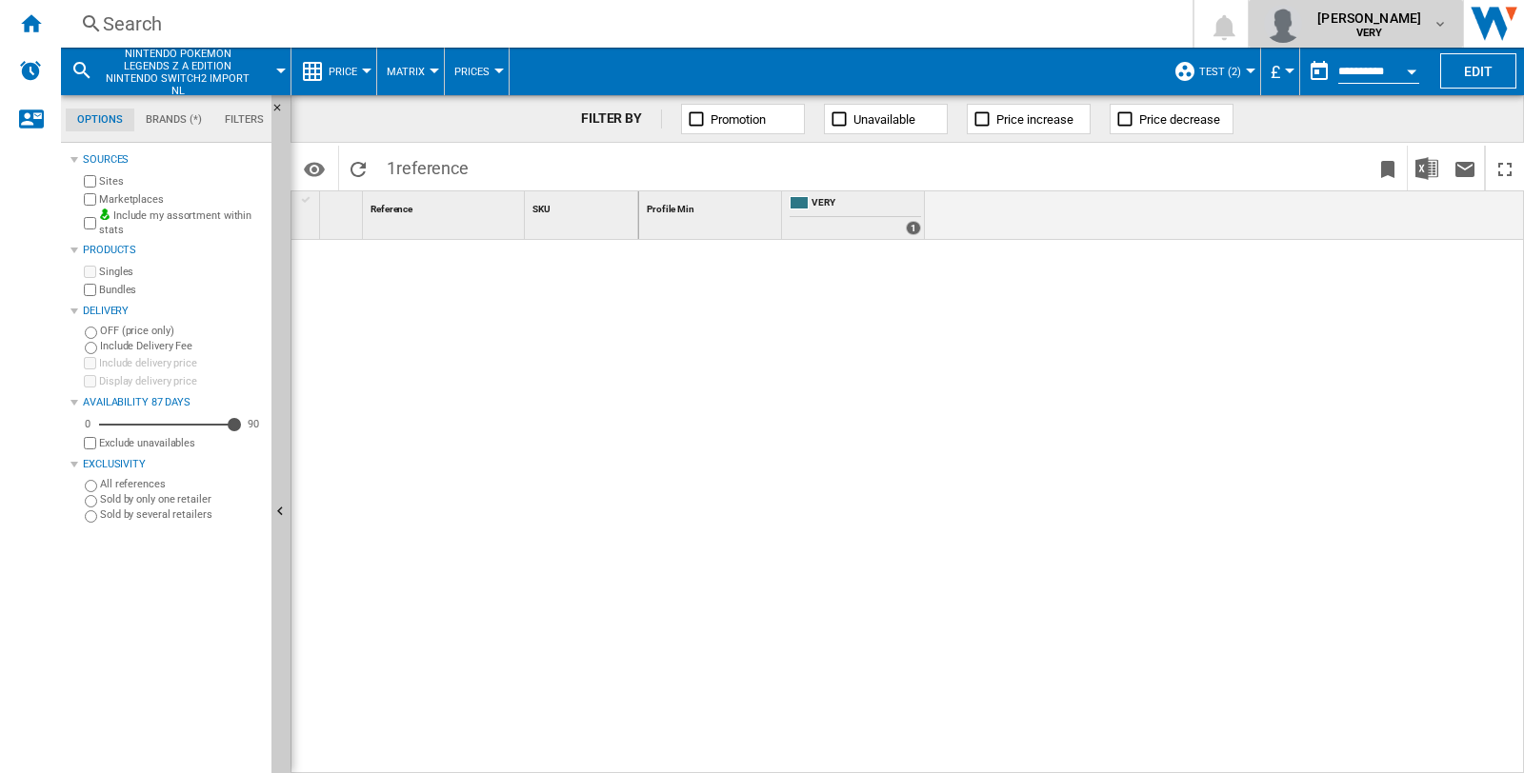
click at [1436, 25] on md-icon "button" at bounding box center [1439, 23] width 15 height 15
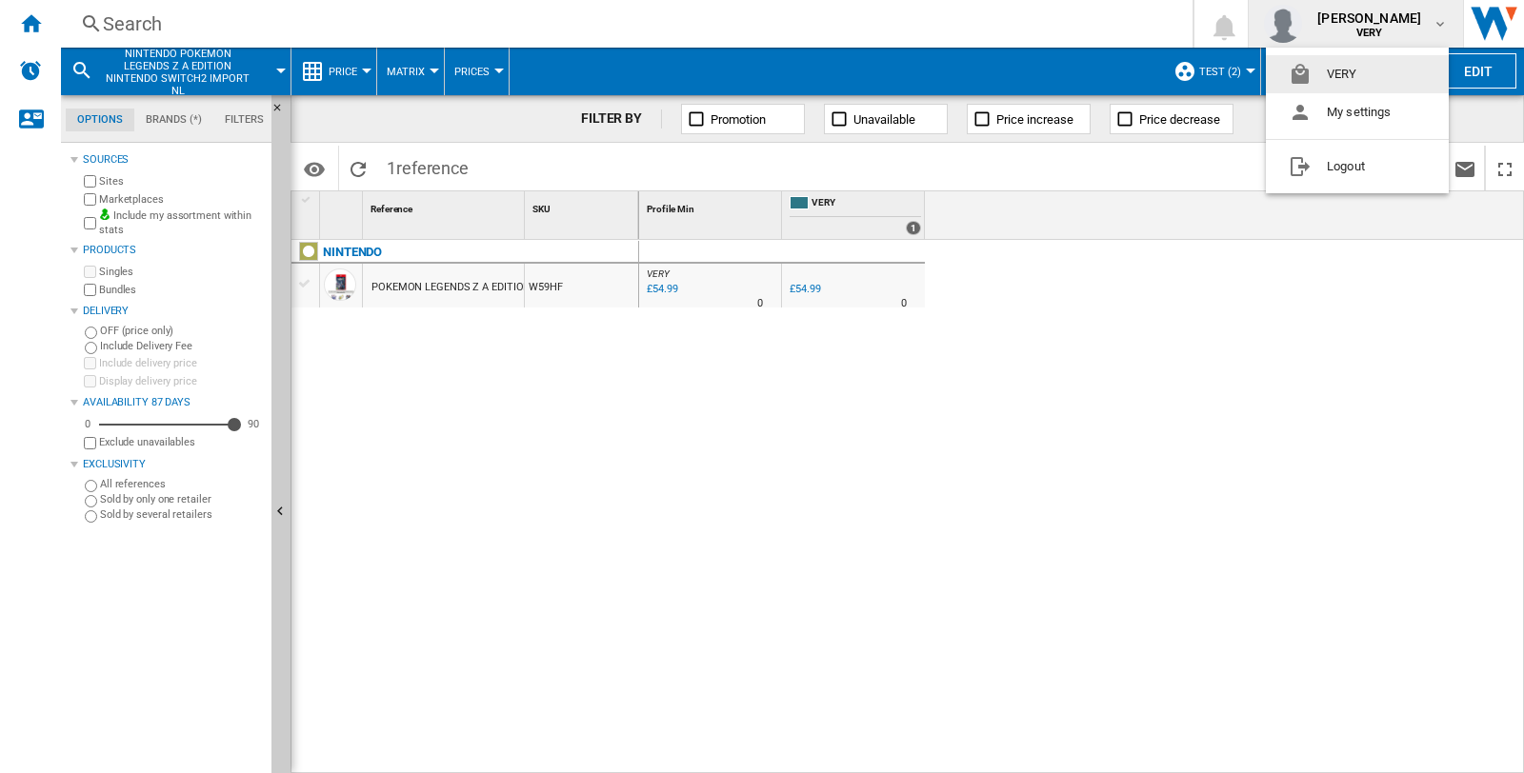
click at [1090, 445] on md-backdrop at bounding box center [762, 386] width 1524 height 773
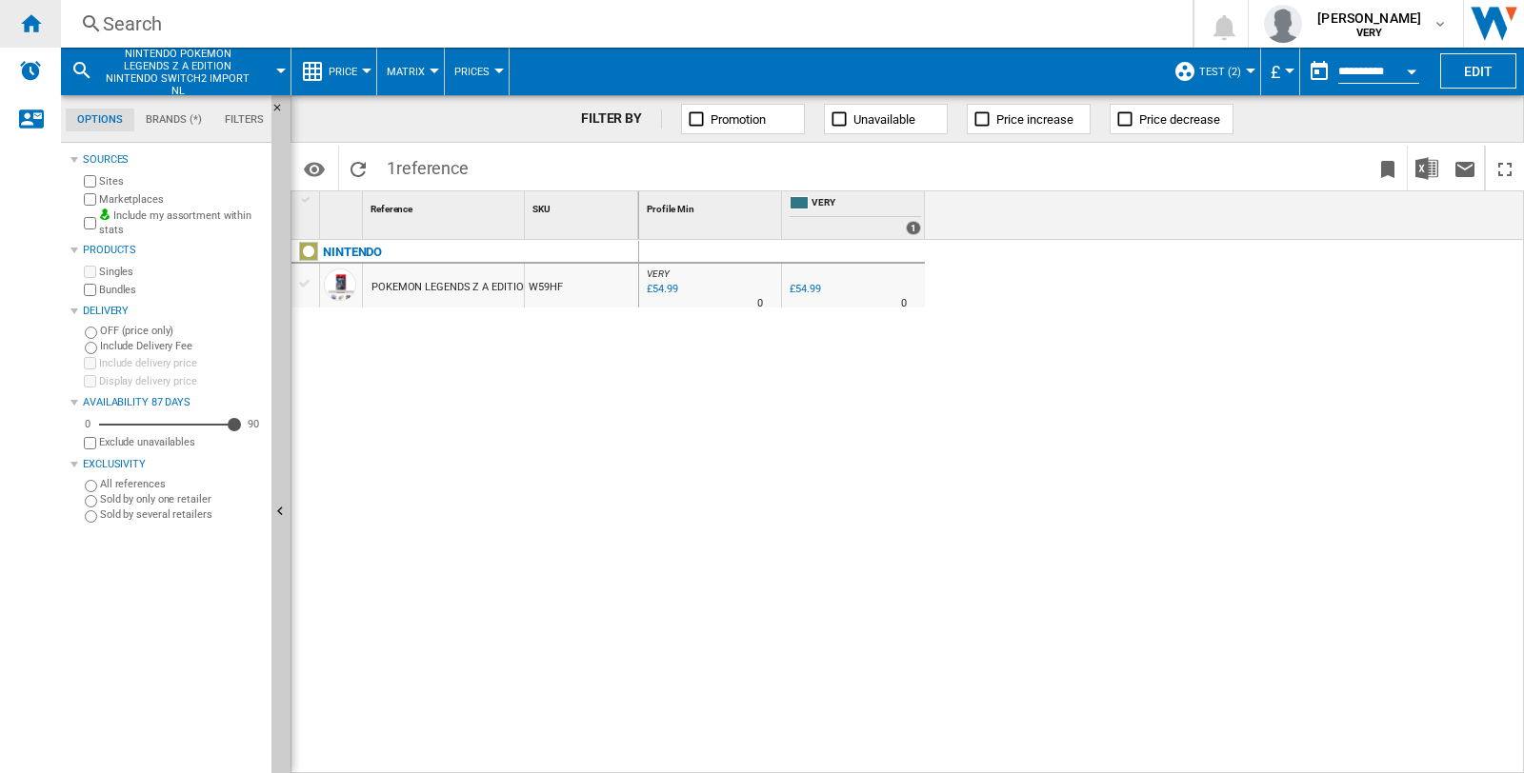
click at [41, 33] on ng-md-icon "Home" at bounding box center [30, 22] width 23 height 23
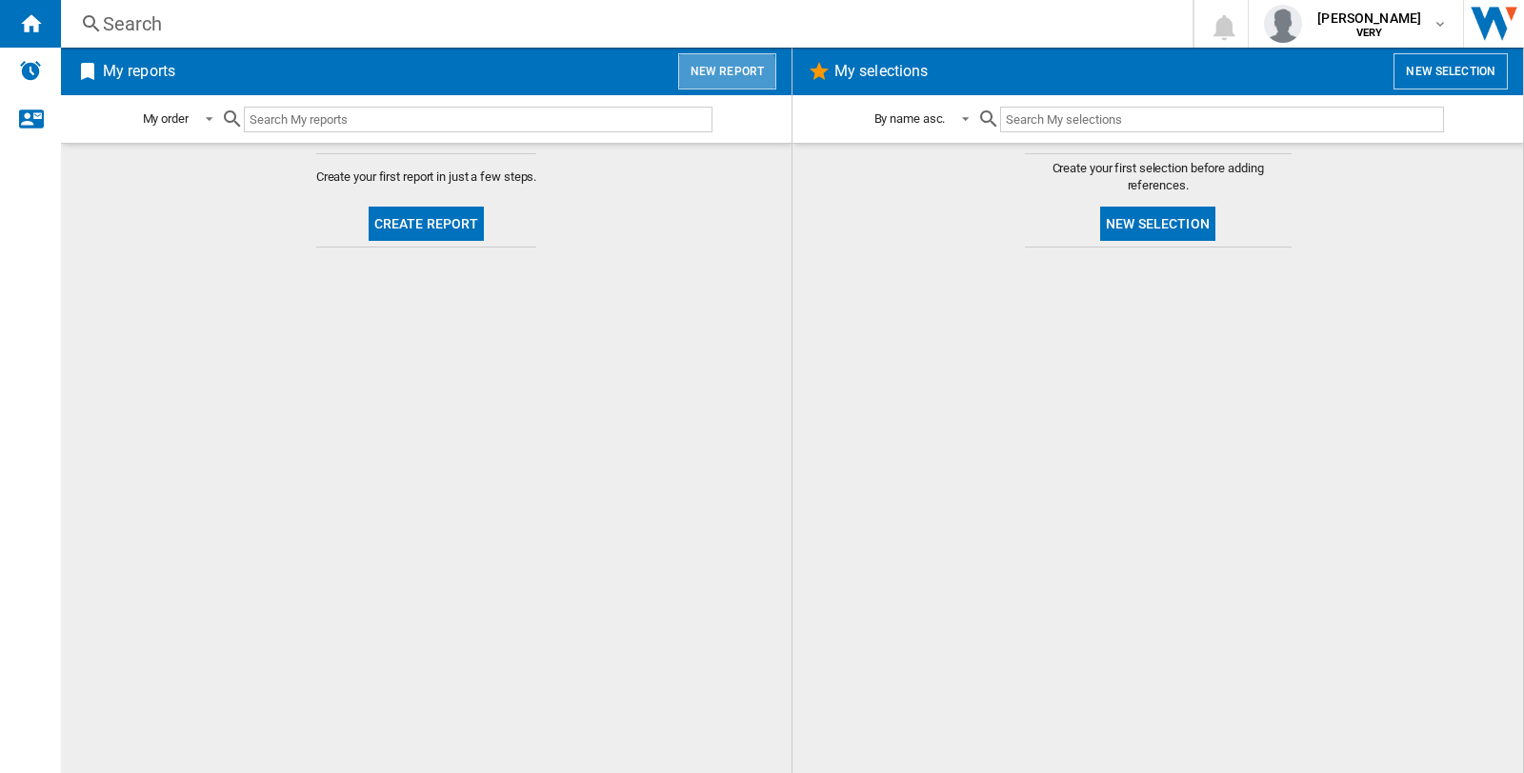
click at [724, 73] on button "New report" at bounding box center [727, 71] width 98 height 36
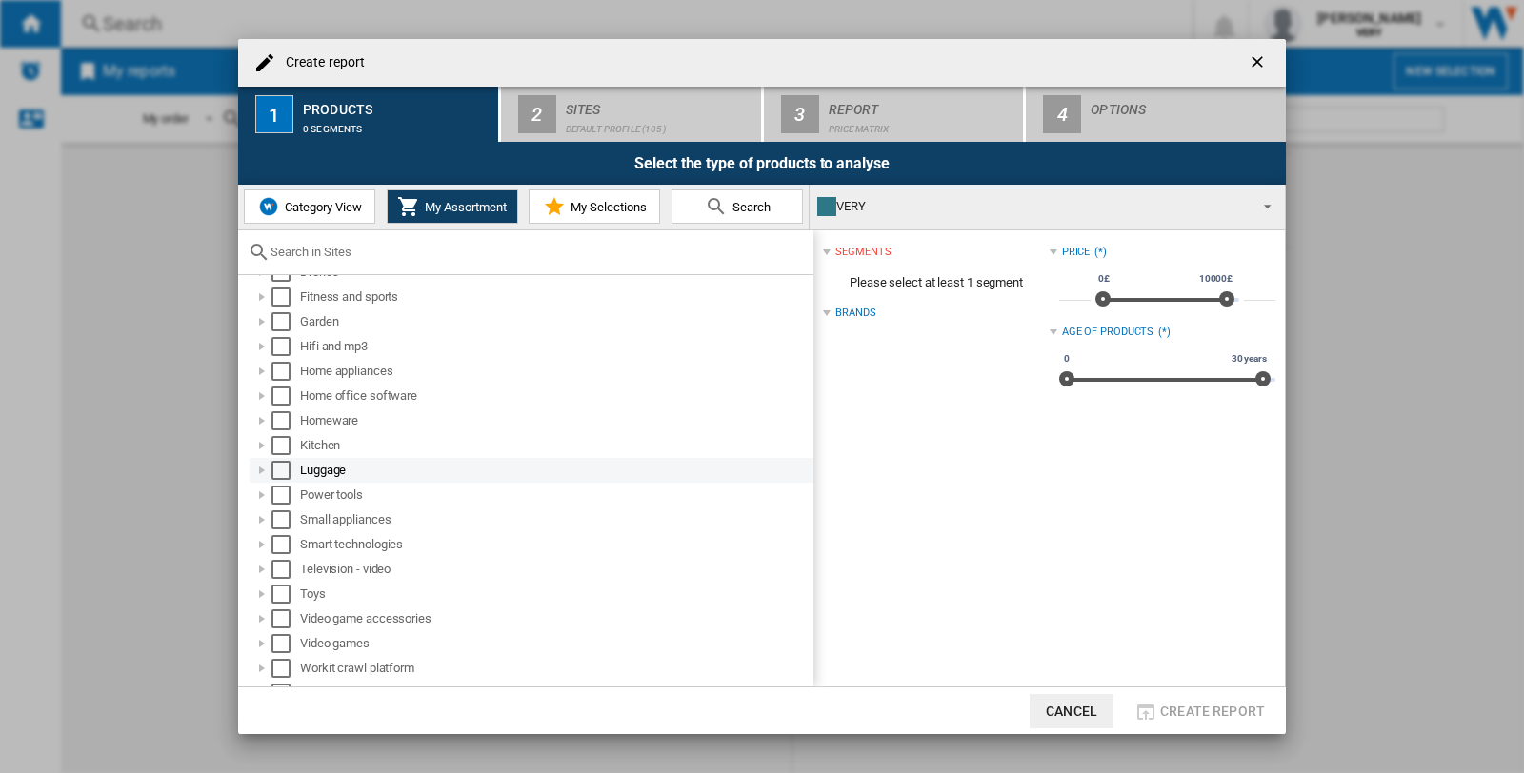
scroll to position [265, 0]
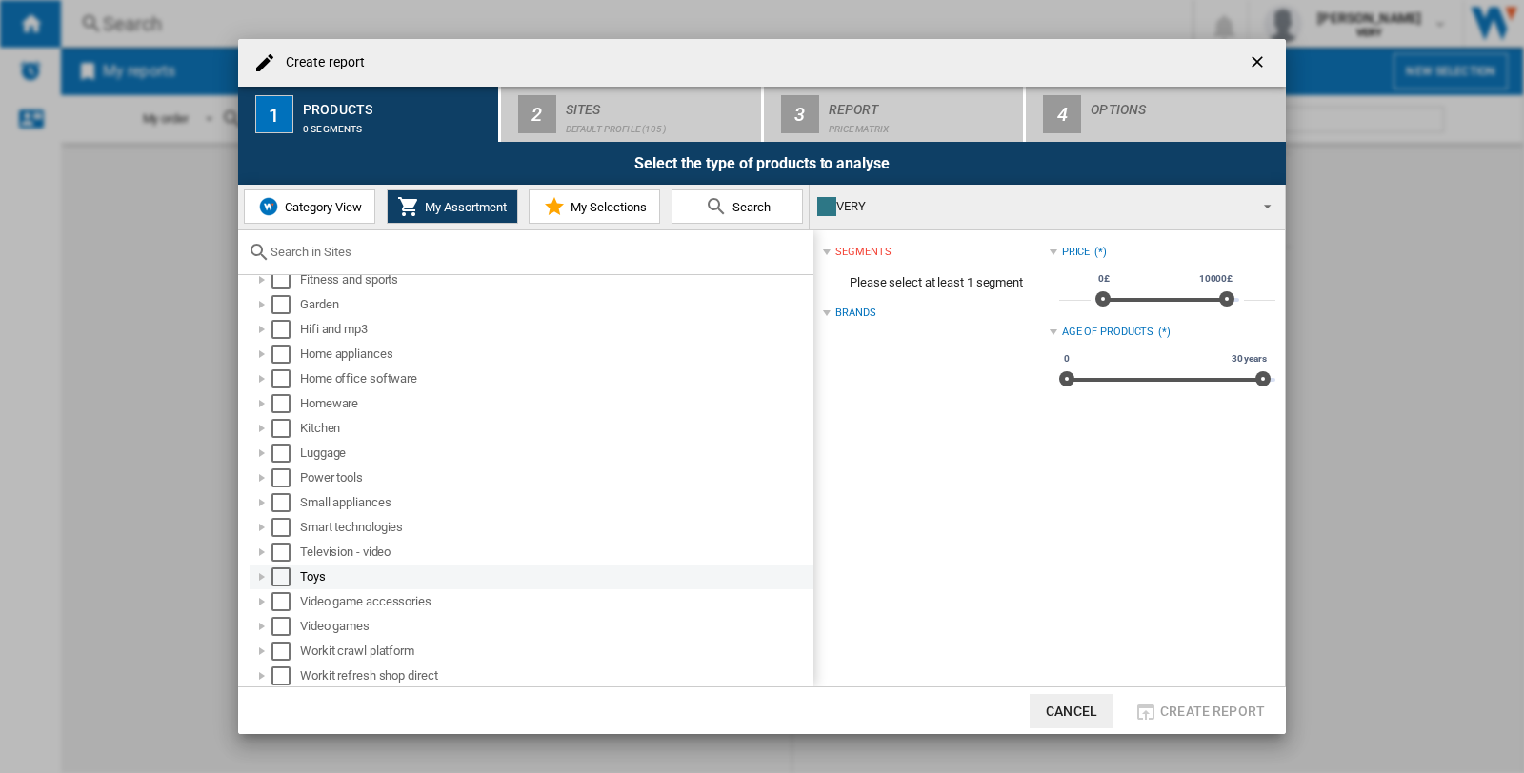
click at [280, 572] on div "Select" at bounding box center [280, 577] width 19 height 19
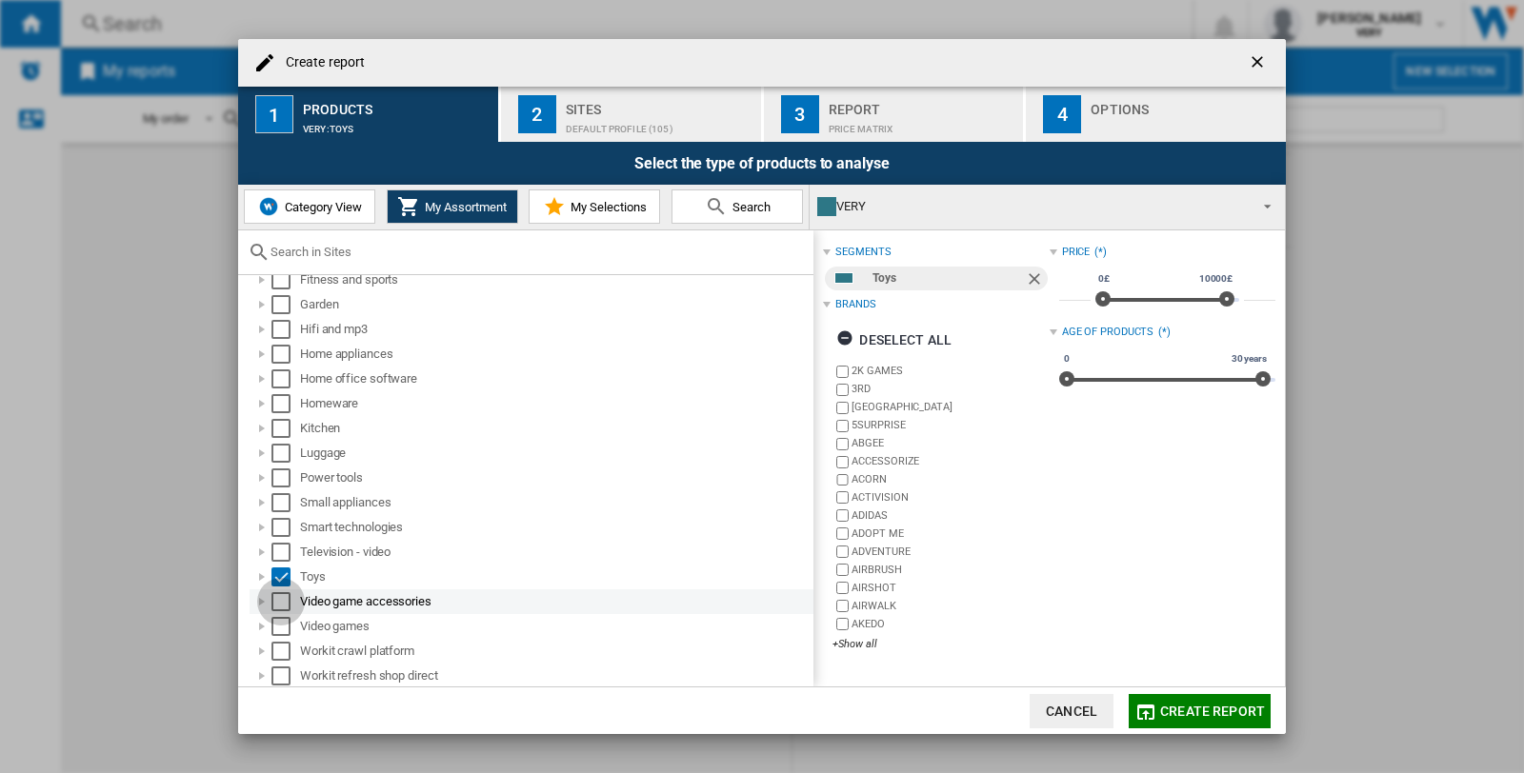
click at [277, 595] on div "Select" at bounding box center [280, 601] width 19 height 19
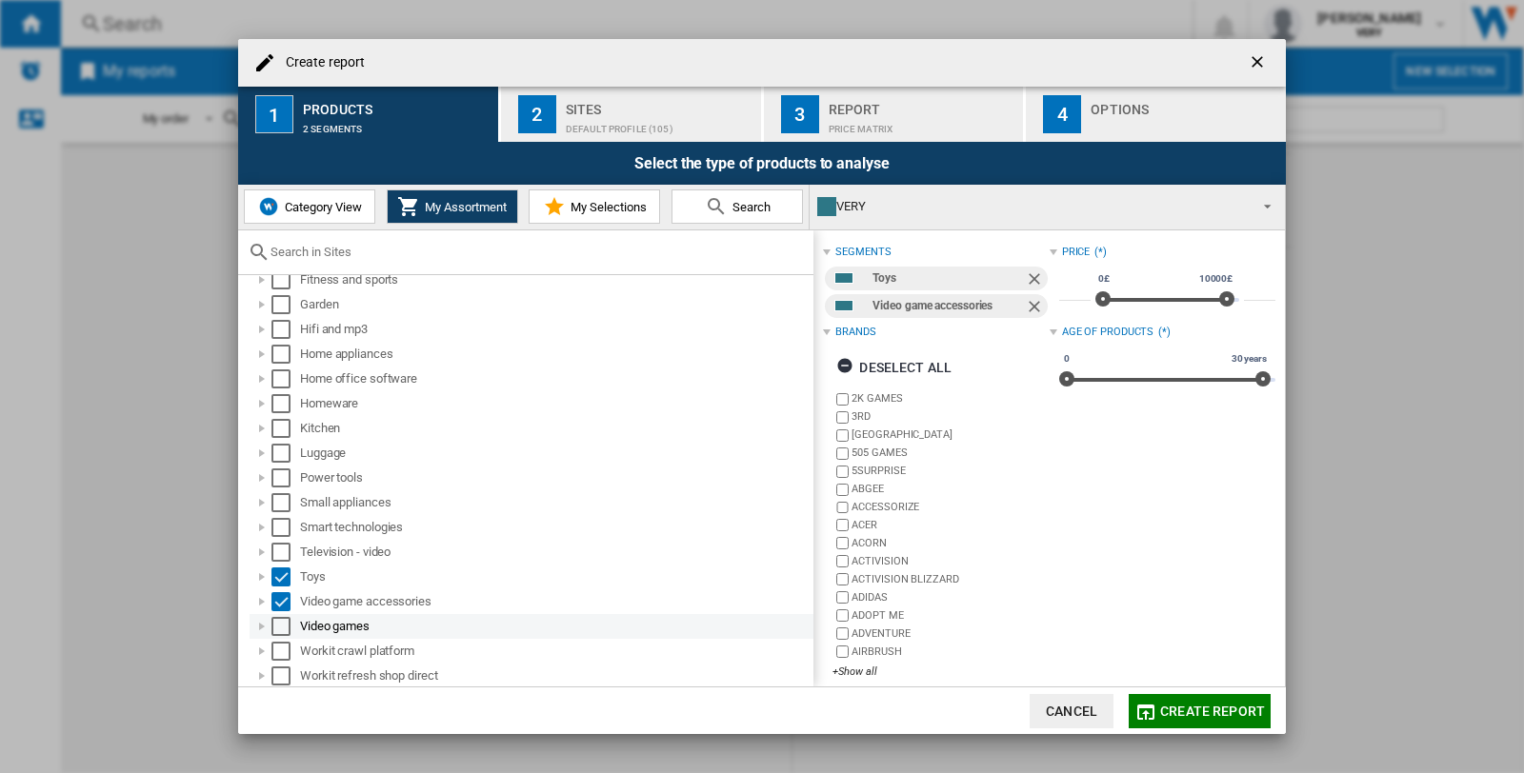
click at [273, 621] on div "Select" at bounding box center [280, 626] width 19 height 19
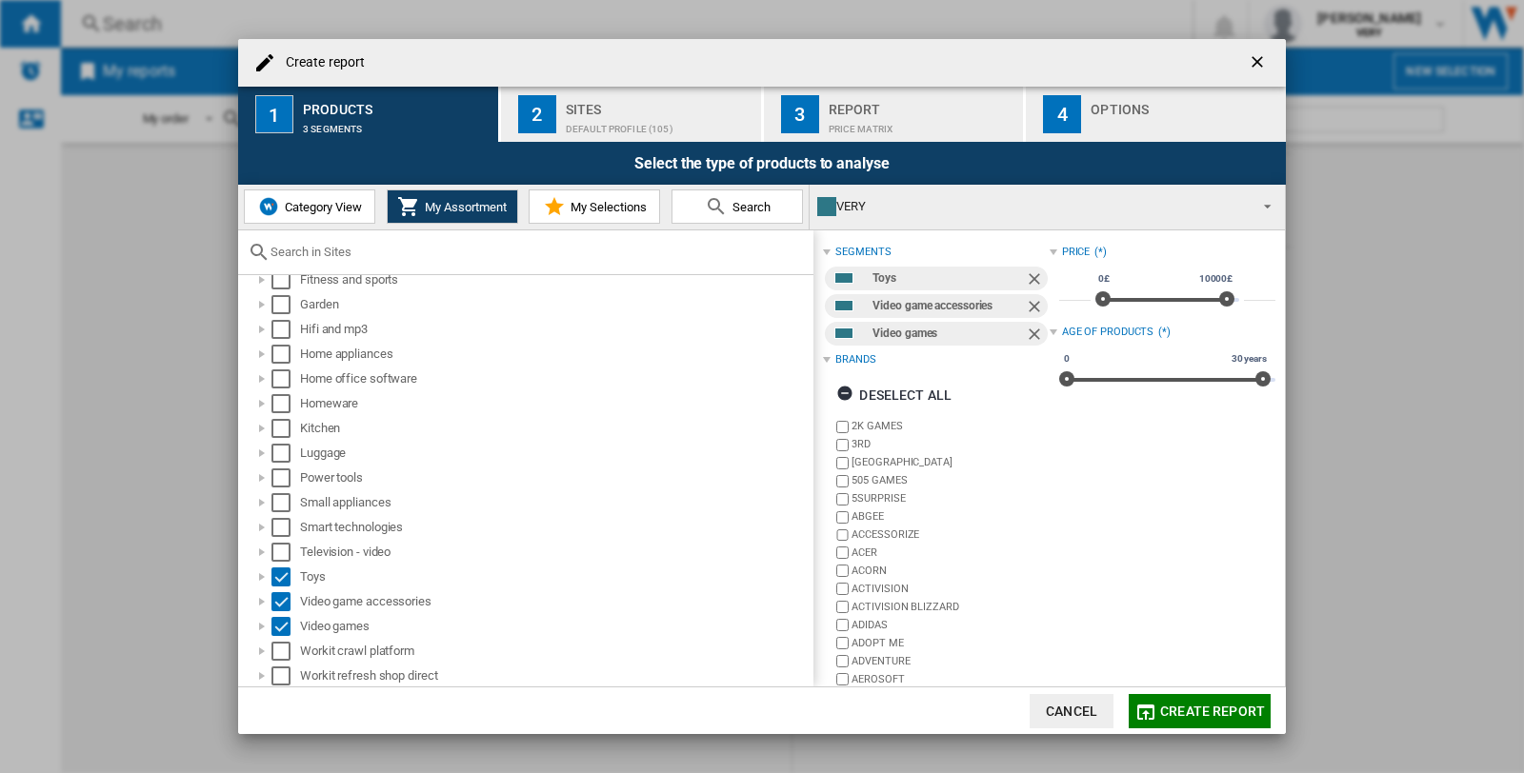
click at [1270, 206] on span at bounding box center [1261, 204] width 23 height 27
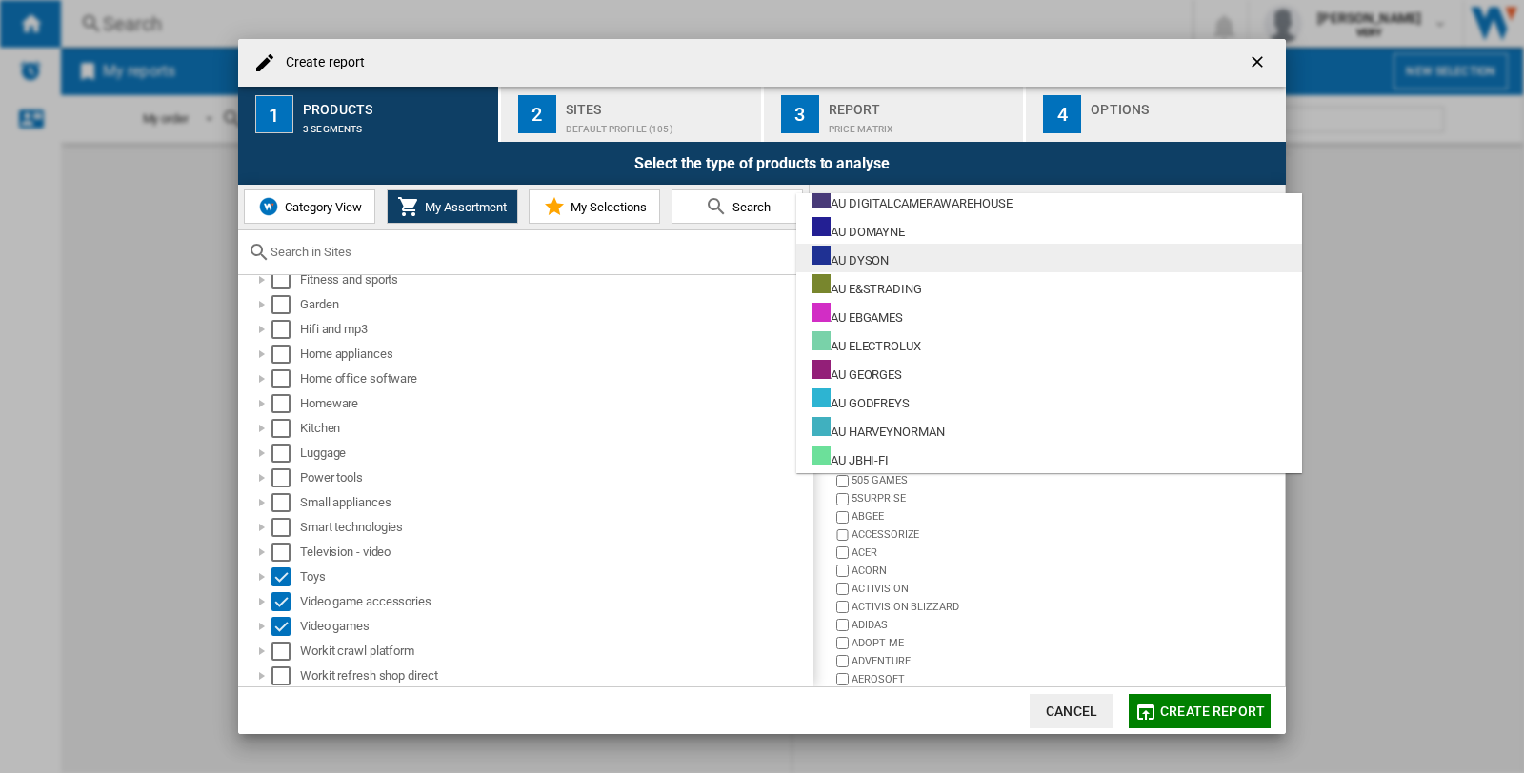
scroll to position [3068, 0]
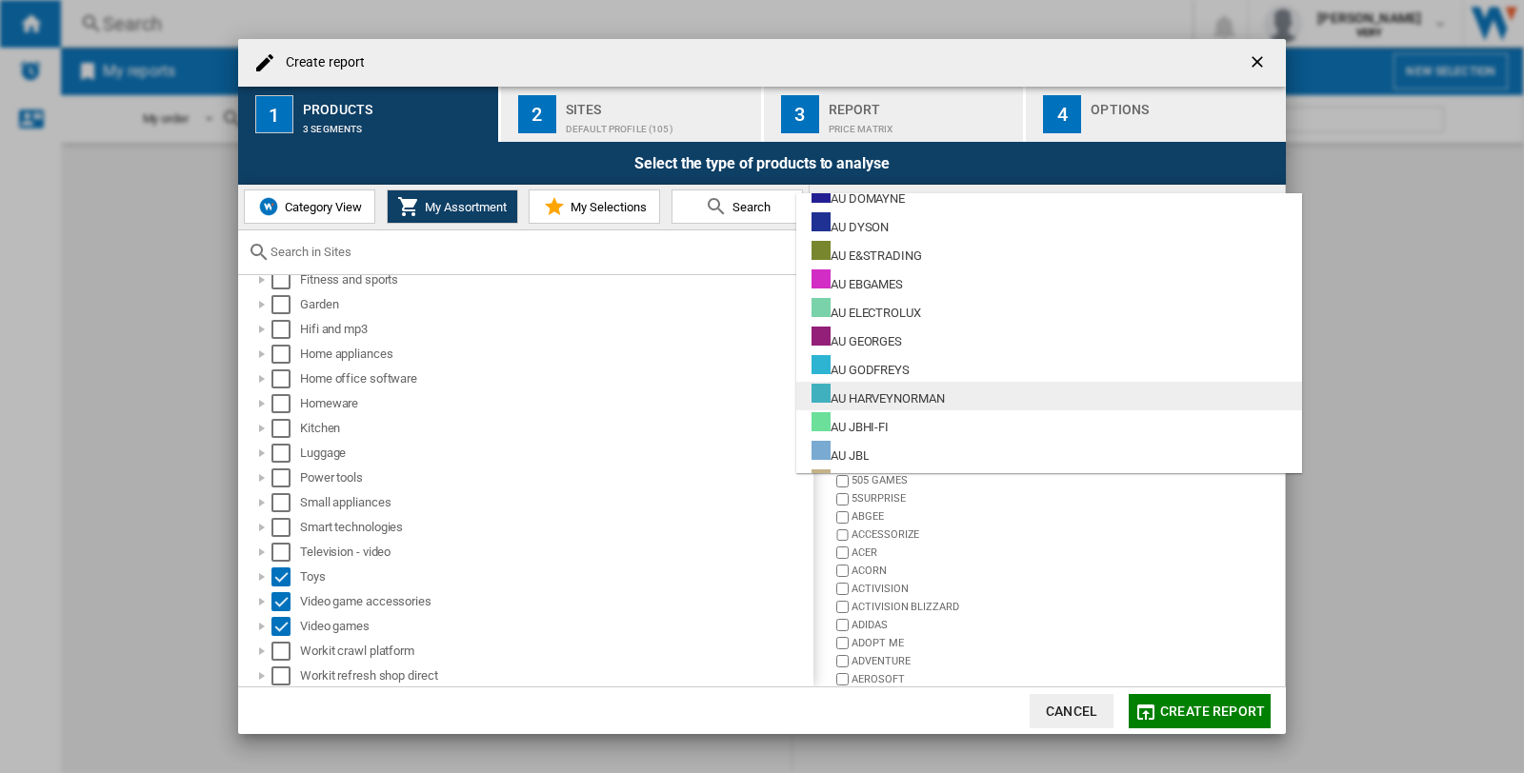
click at [903, 397] on div "AU HARVEYNORMAN" at bounding box center [877, 396] width 133 height 24
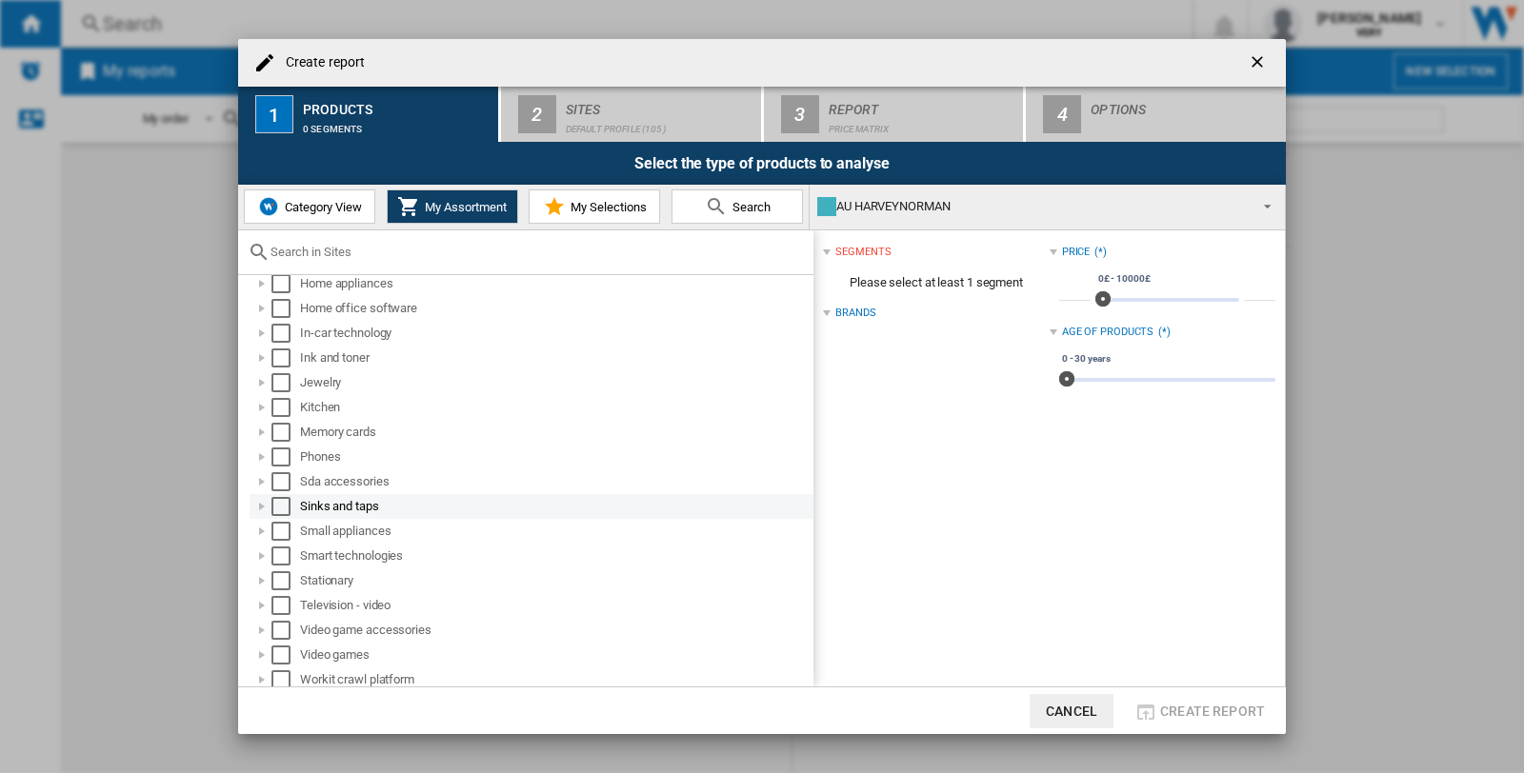
scroll to position [339, 0]
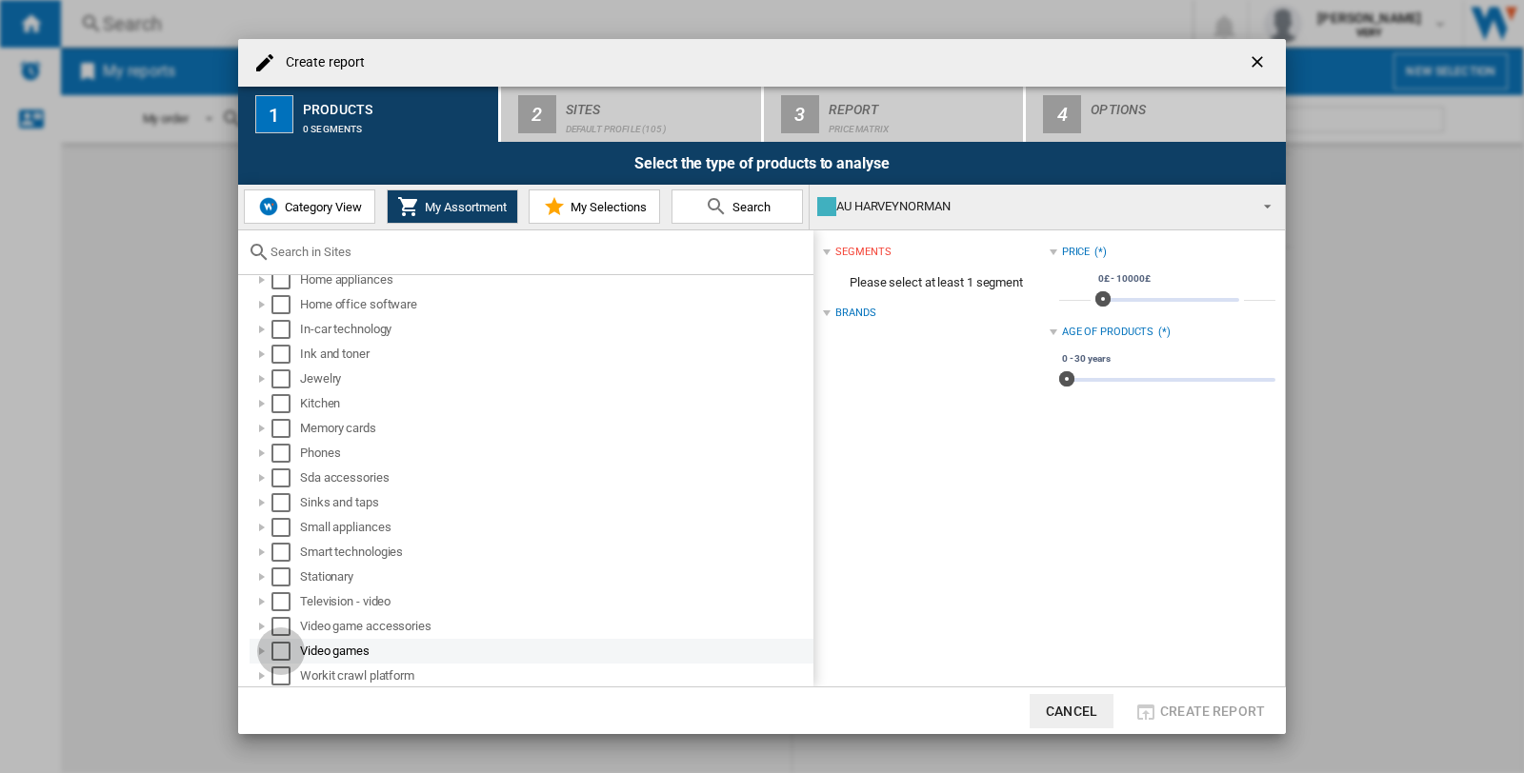
click at [274, 648] on div "Select" at bounding box center [280, 651] width 19 height 19
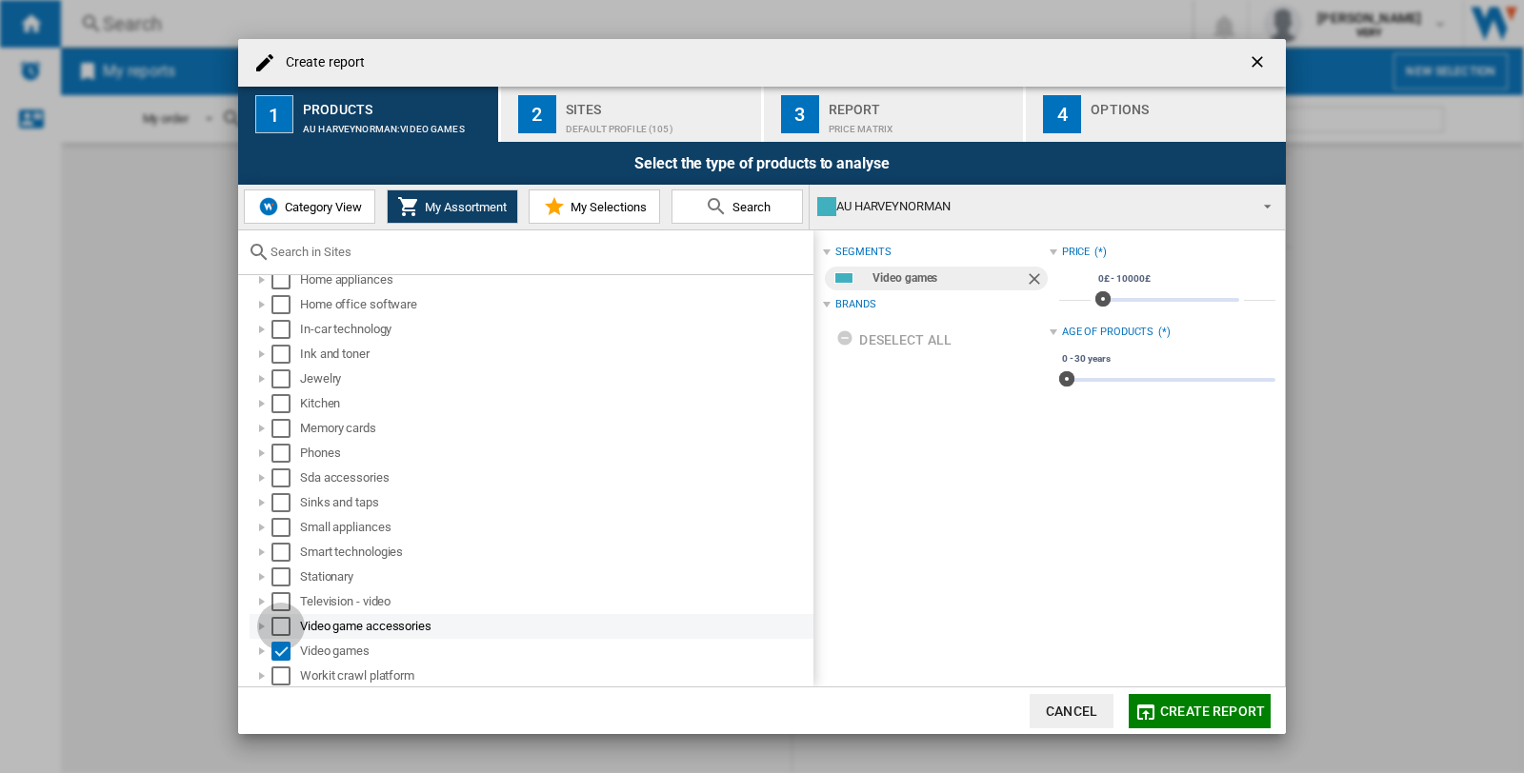
click at [287, 622] on div "Select" at bounding box center [280, 626] width 19 height 19
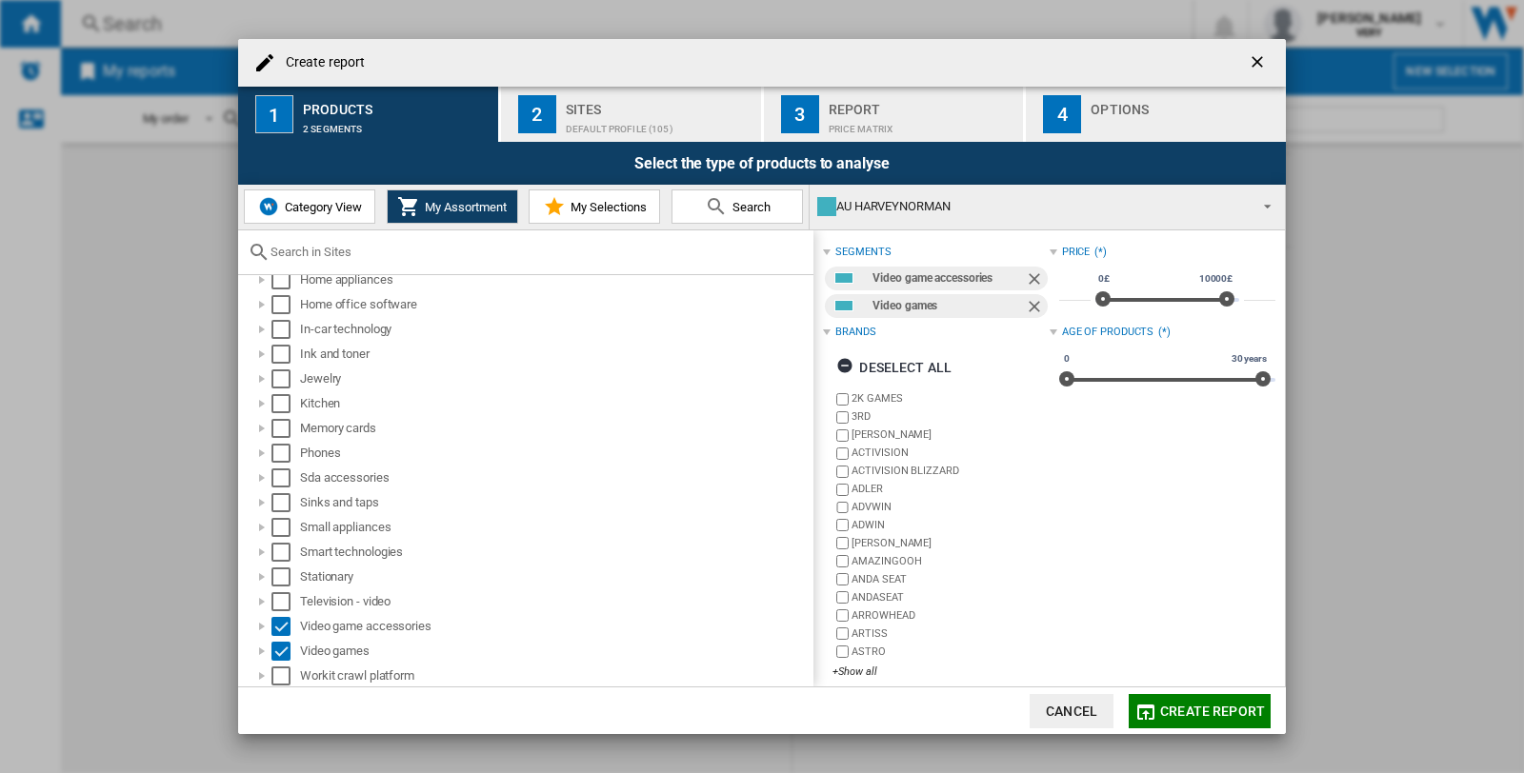
click at [593, 120] on div "Default profile (105)" at bounding box center [660, 124] width 188 height 20
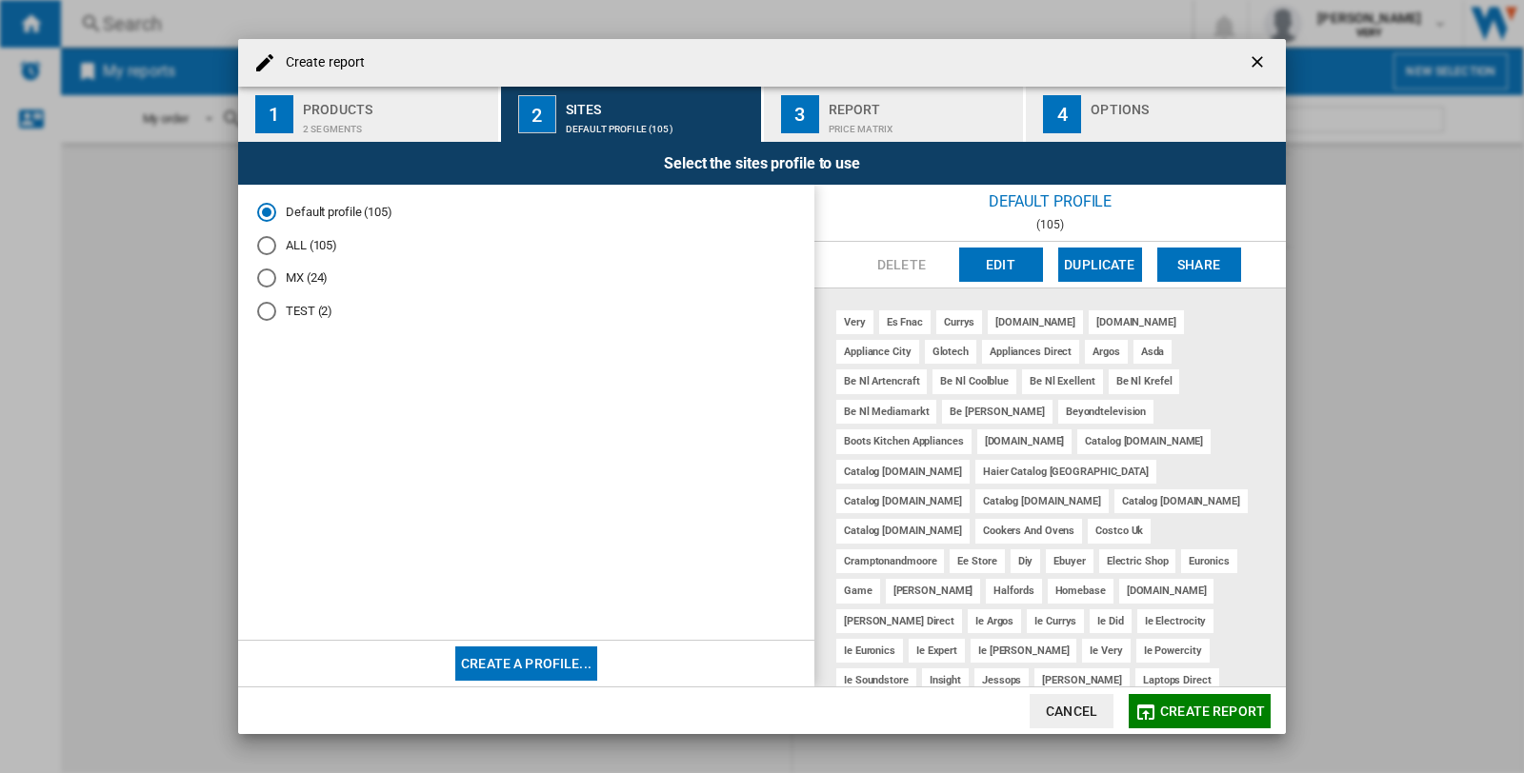
click at [314, 314] on md-radio-button "TEST (2)" at bounding box center [526, 312] width 538 height 18
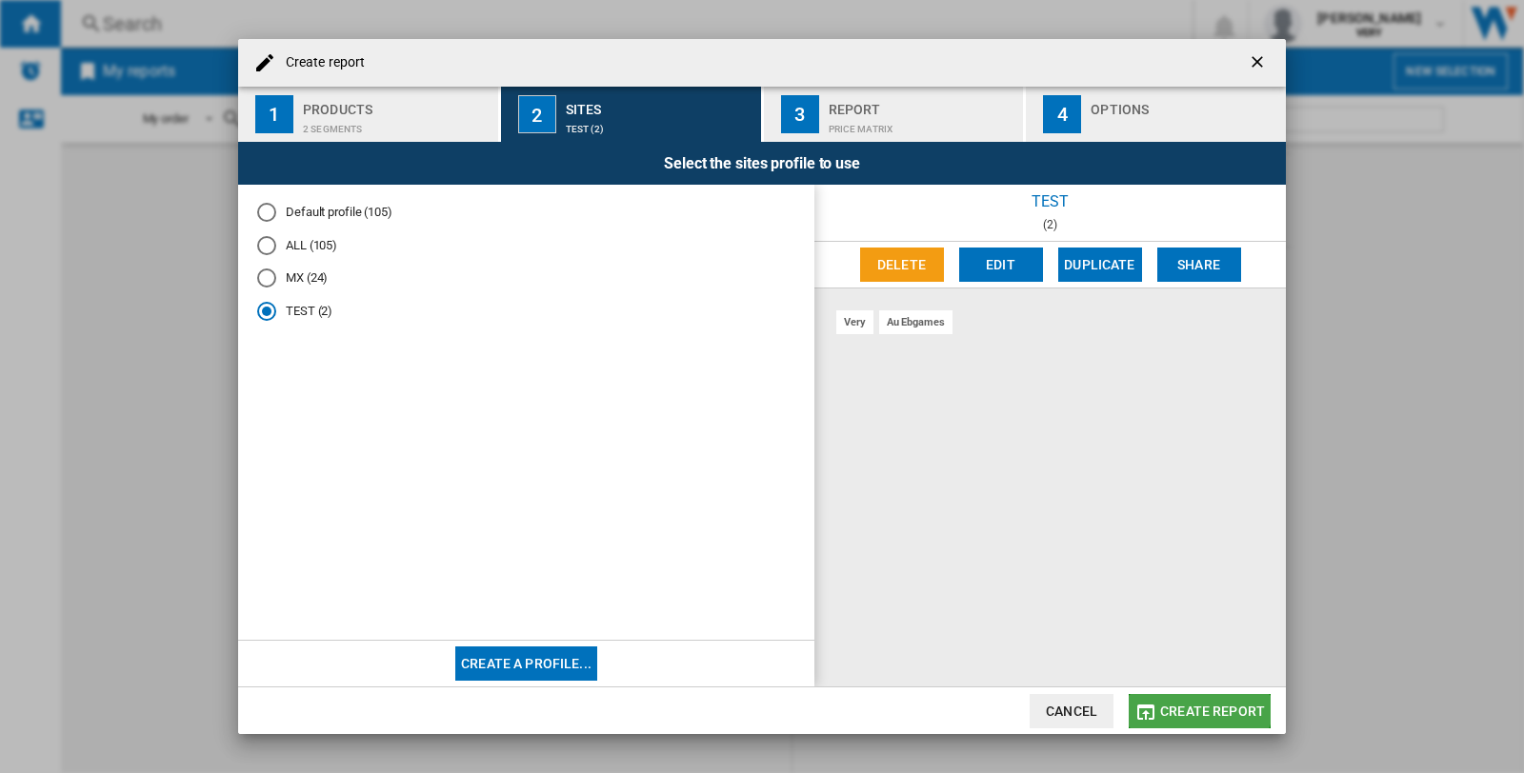
click at [1196, 704] on span "Create report" at bounding box center [1212, 711] width 105 height 15
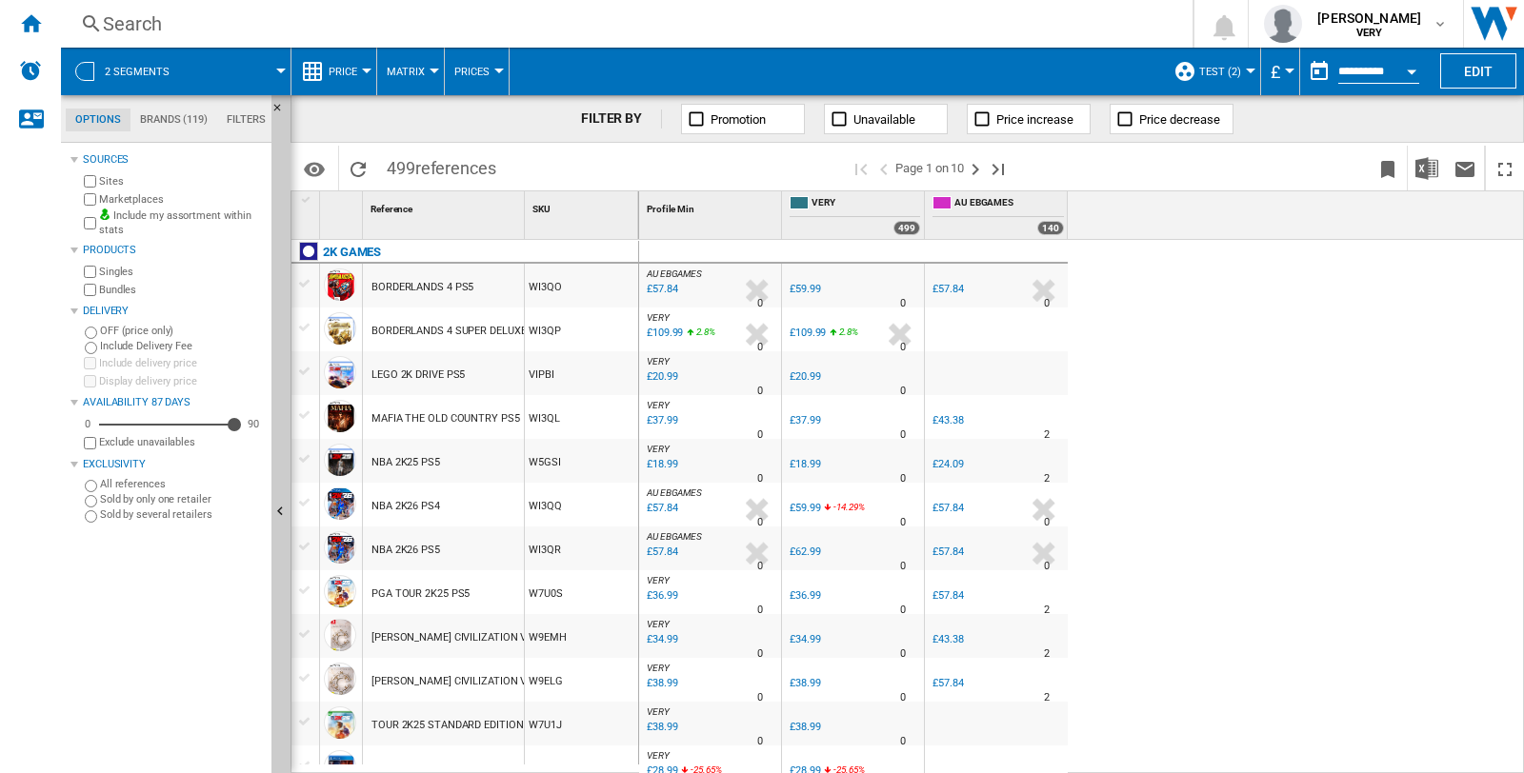
click at [149, 33] on div "Search" at bounding box center [623, 23] width 1040 height 27
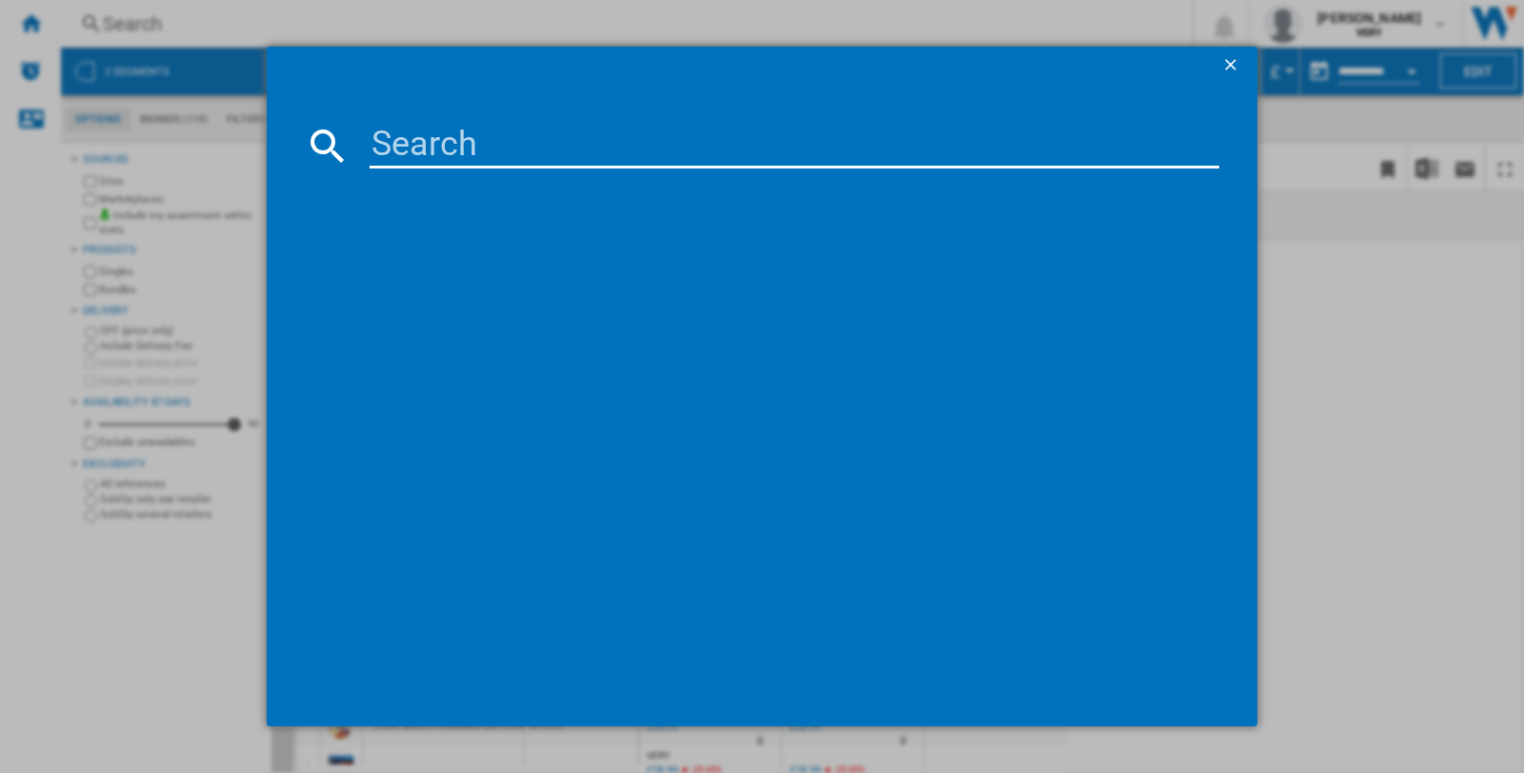
click at [435, 141] on input at bounding box center [793, 146] width 849 height 46
paste input "NINTENDO POKEMON LEGENDS Z A EDITION NINTENDO SWITCH 2"
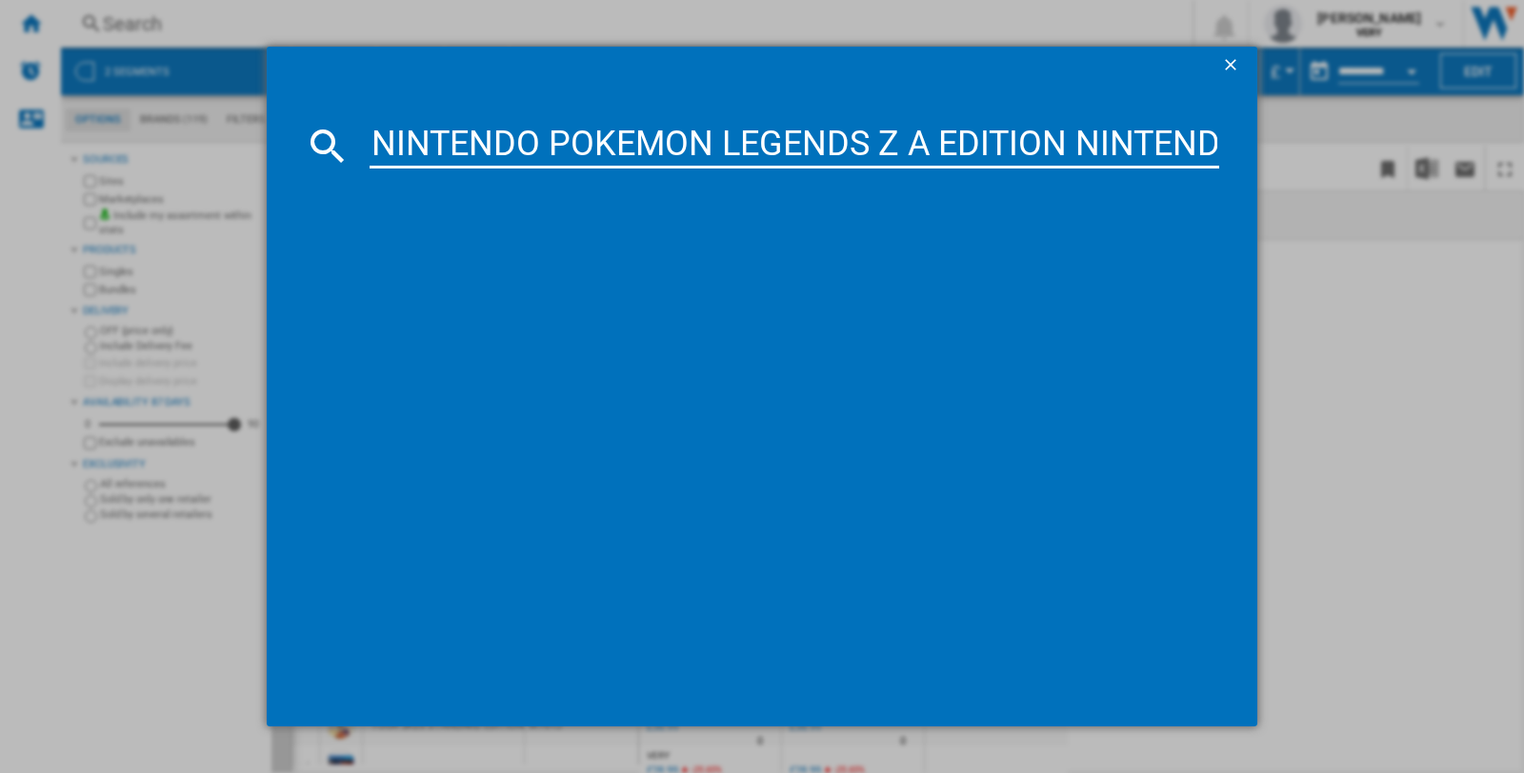
scroll to position [0, 187]
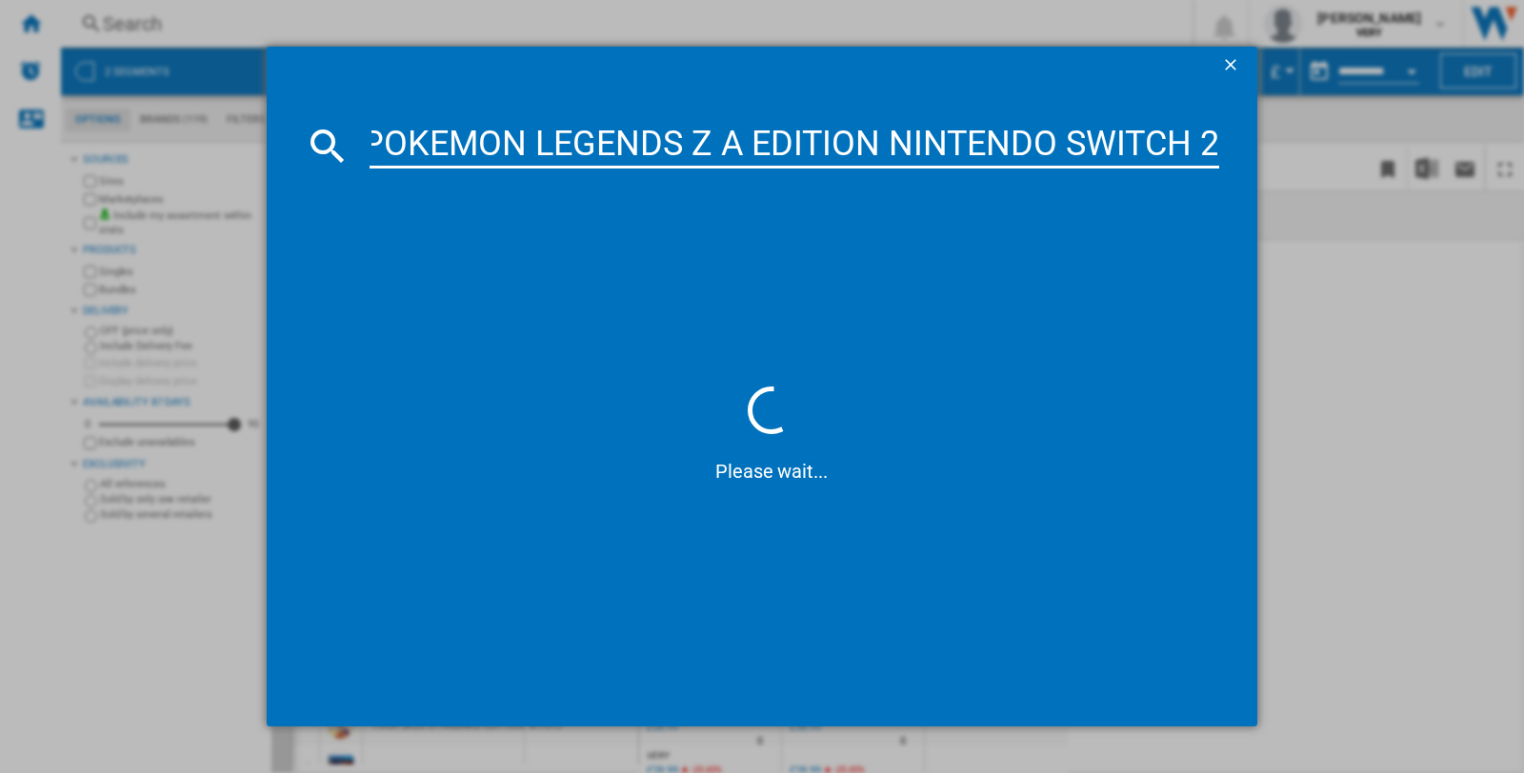
type input "NINTENDO POKEMON LEGENDS Z A EDITION NINTENDO SWITCH 2"
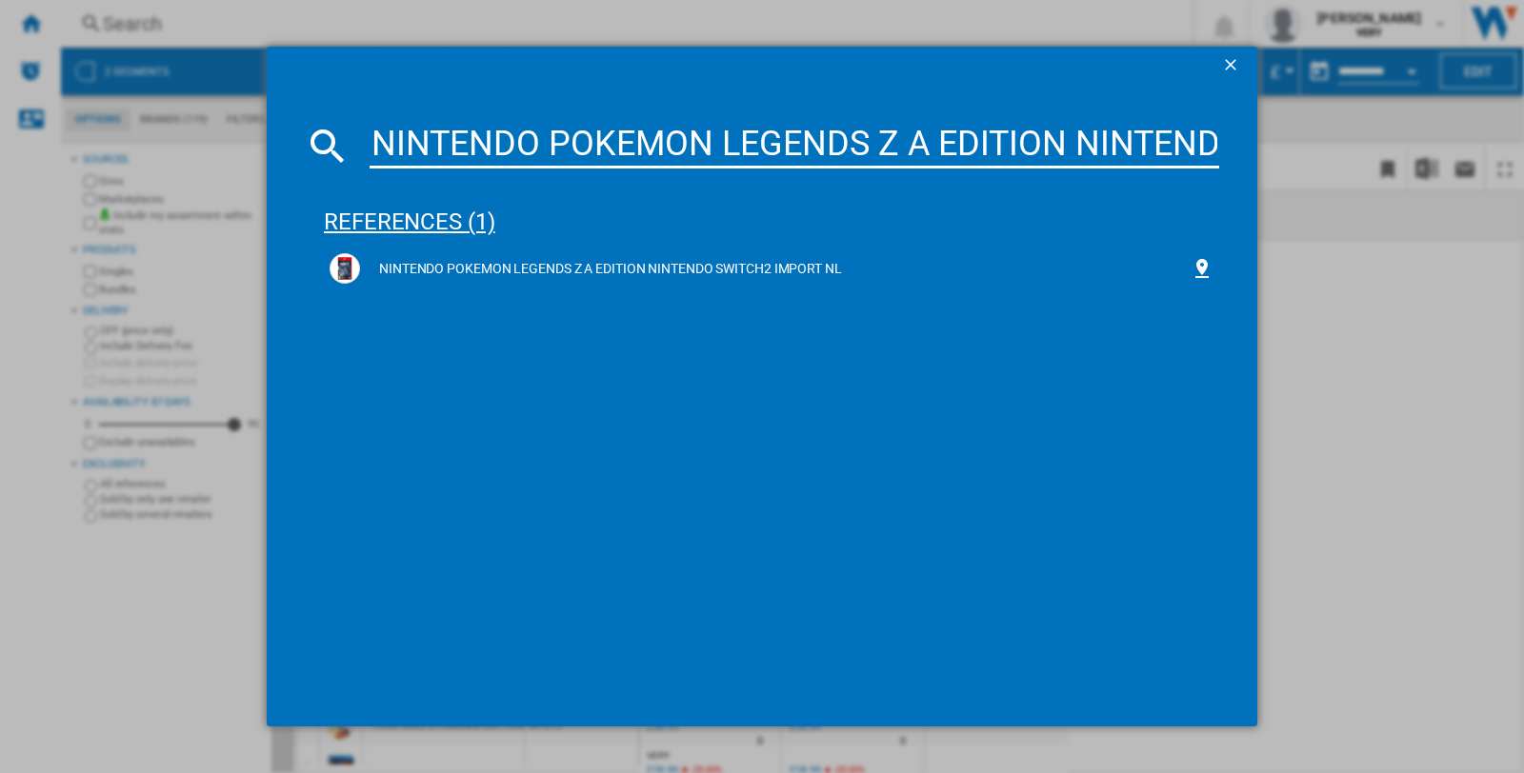
click at [400, 223] on div "references (1)" at bounding box center [771, 213] width 895 height 70
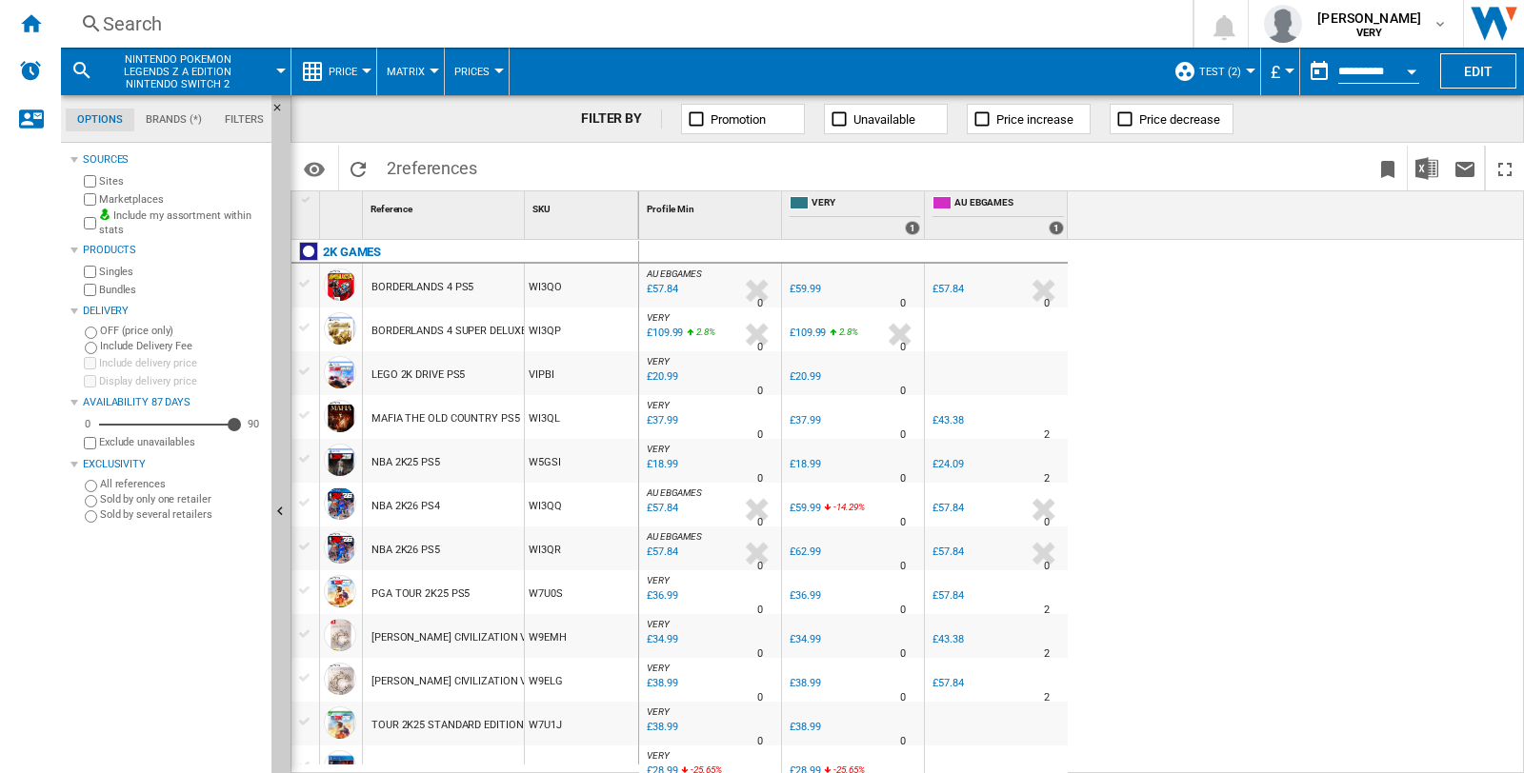
click at [173, 67] on span "NINTENDO POKEMON LEGENDS Z A EDITION NINTENDO SWITCH 2" at bounding box center [177, 71] width 153 height 37
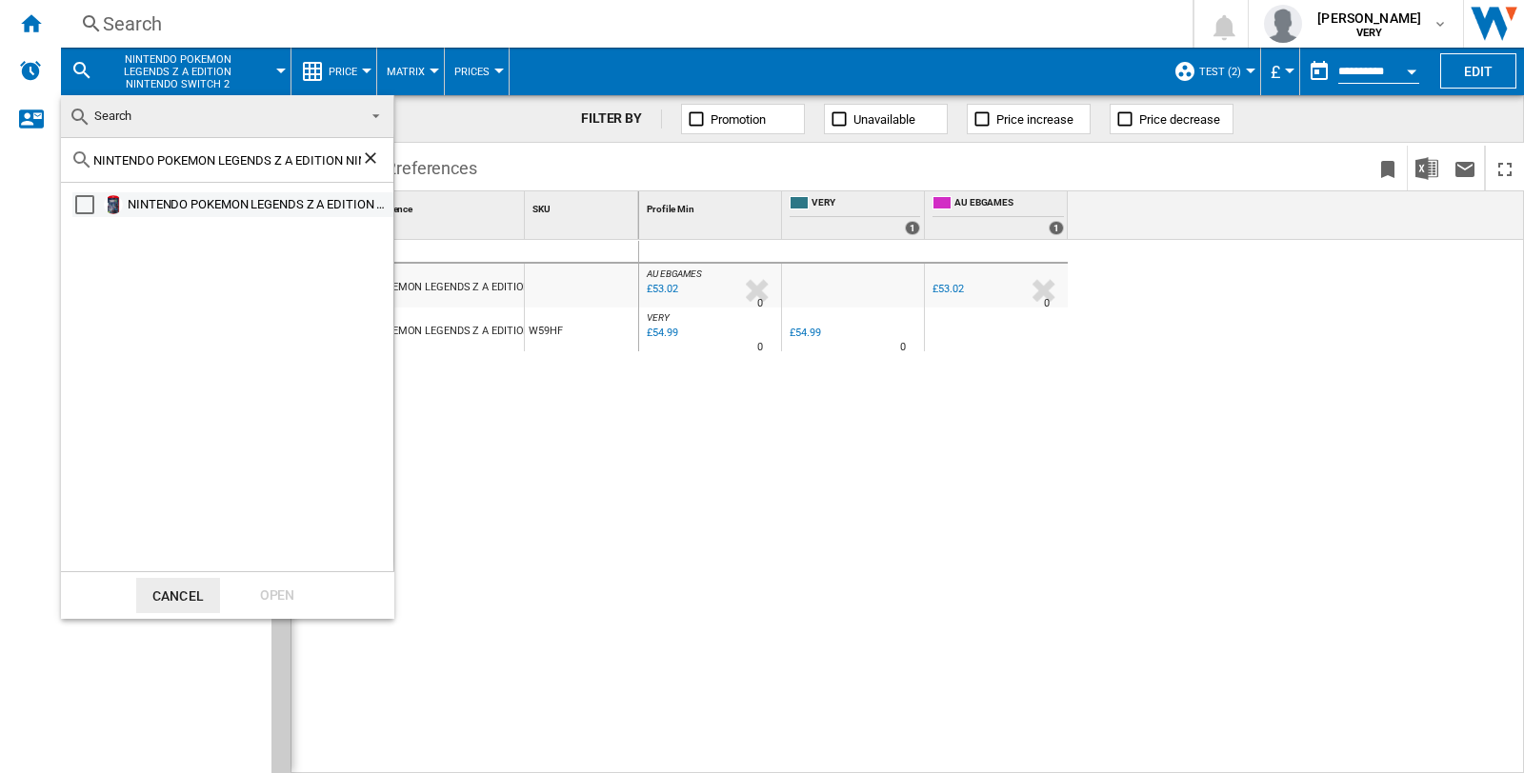
click at [89, 205] on div "Select" at bounding box center [84, 204] width 19 height 19
click at [267, 598] on div "Open" at bounding box center [277, 595] width 84 height 35
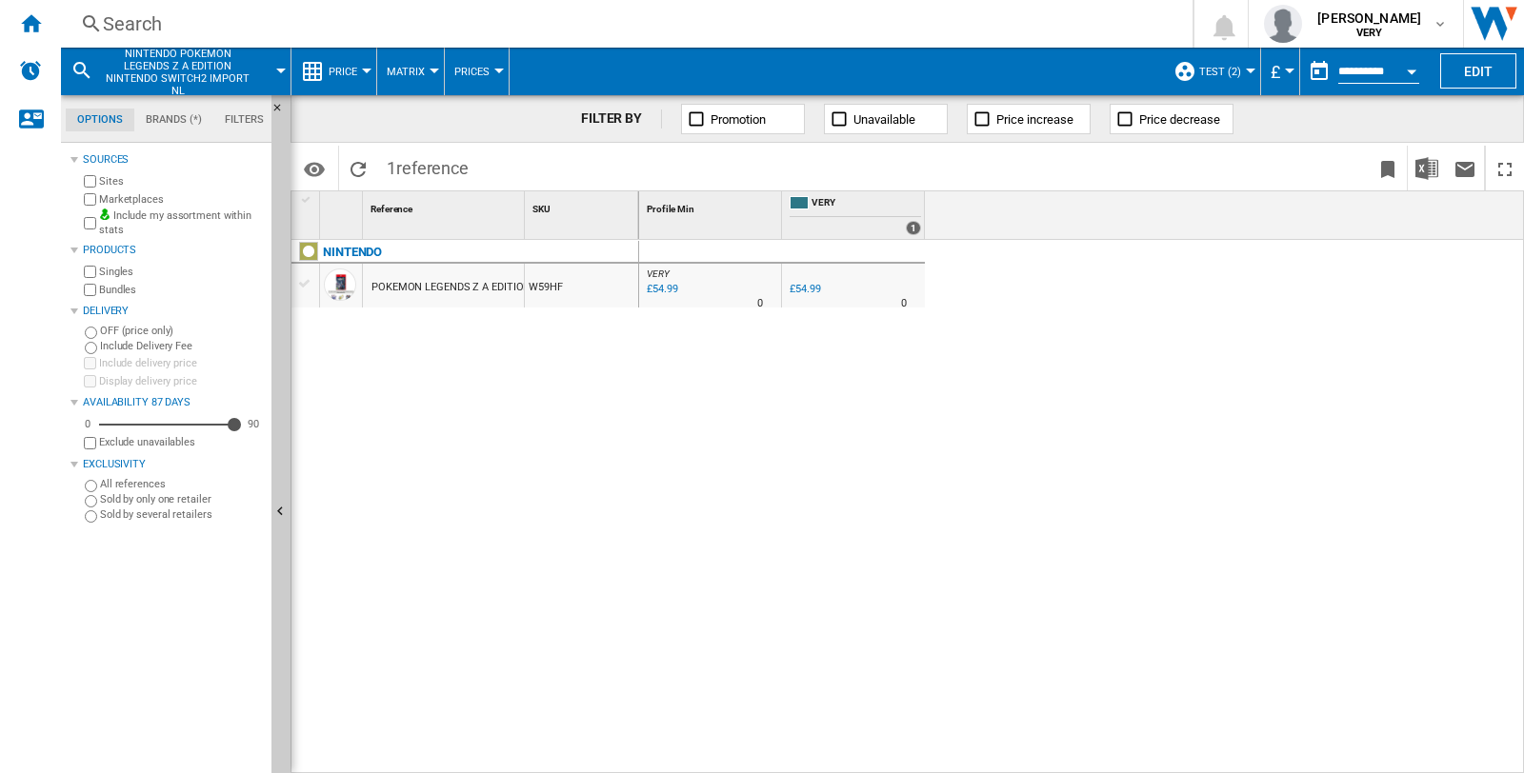
click at [1240, 70] on button "TEST (2)" at bounding box center [1224, 72] width 51 height 48
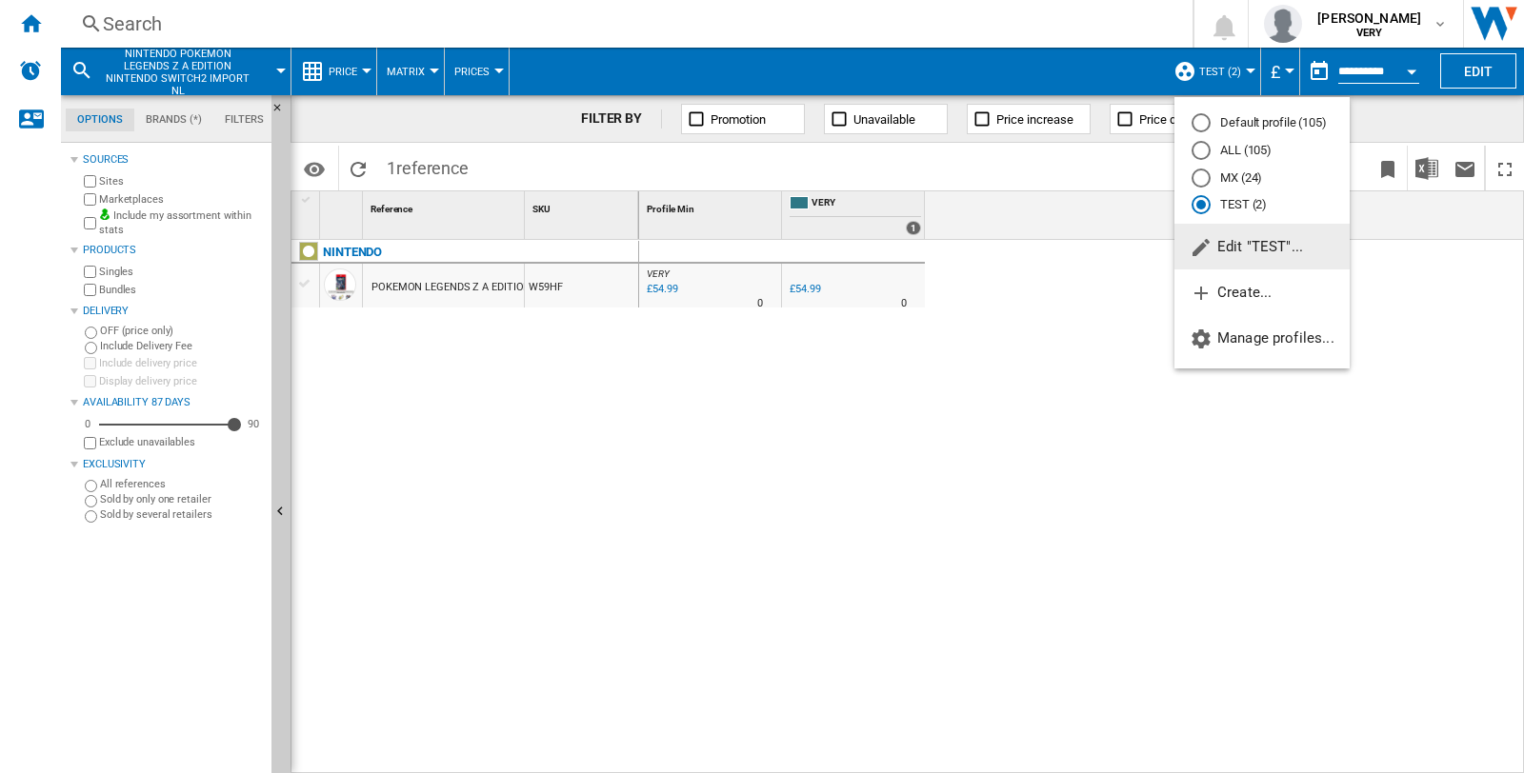
click at [605, 420] on md-backdrop at bounding box center [762, 386] width 1524 height 773
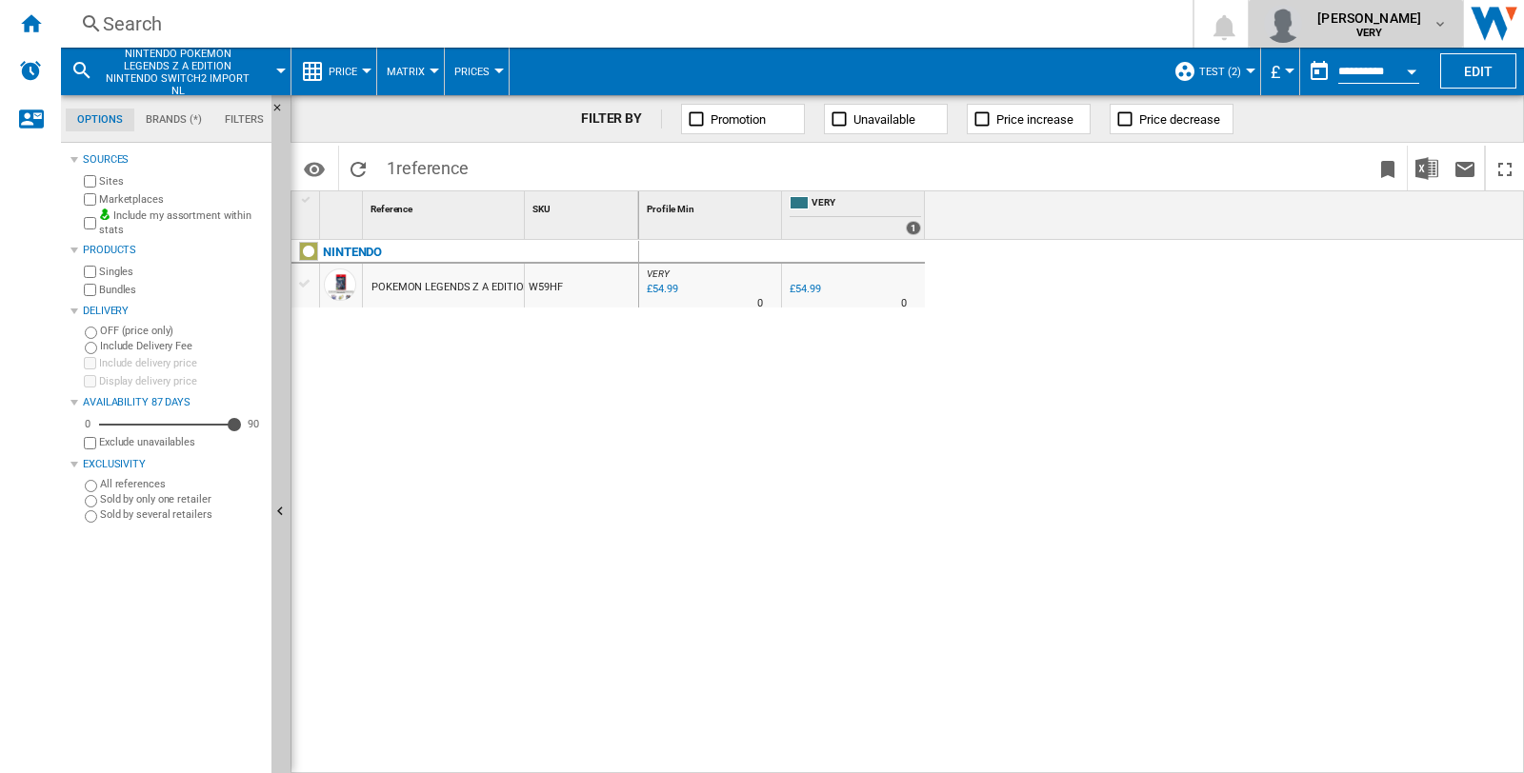
click at [1435, 30] on md-icon "button" at bounding box center [1439, 23] width 15 height 15
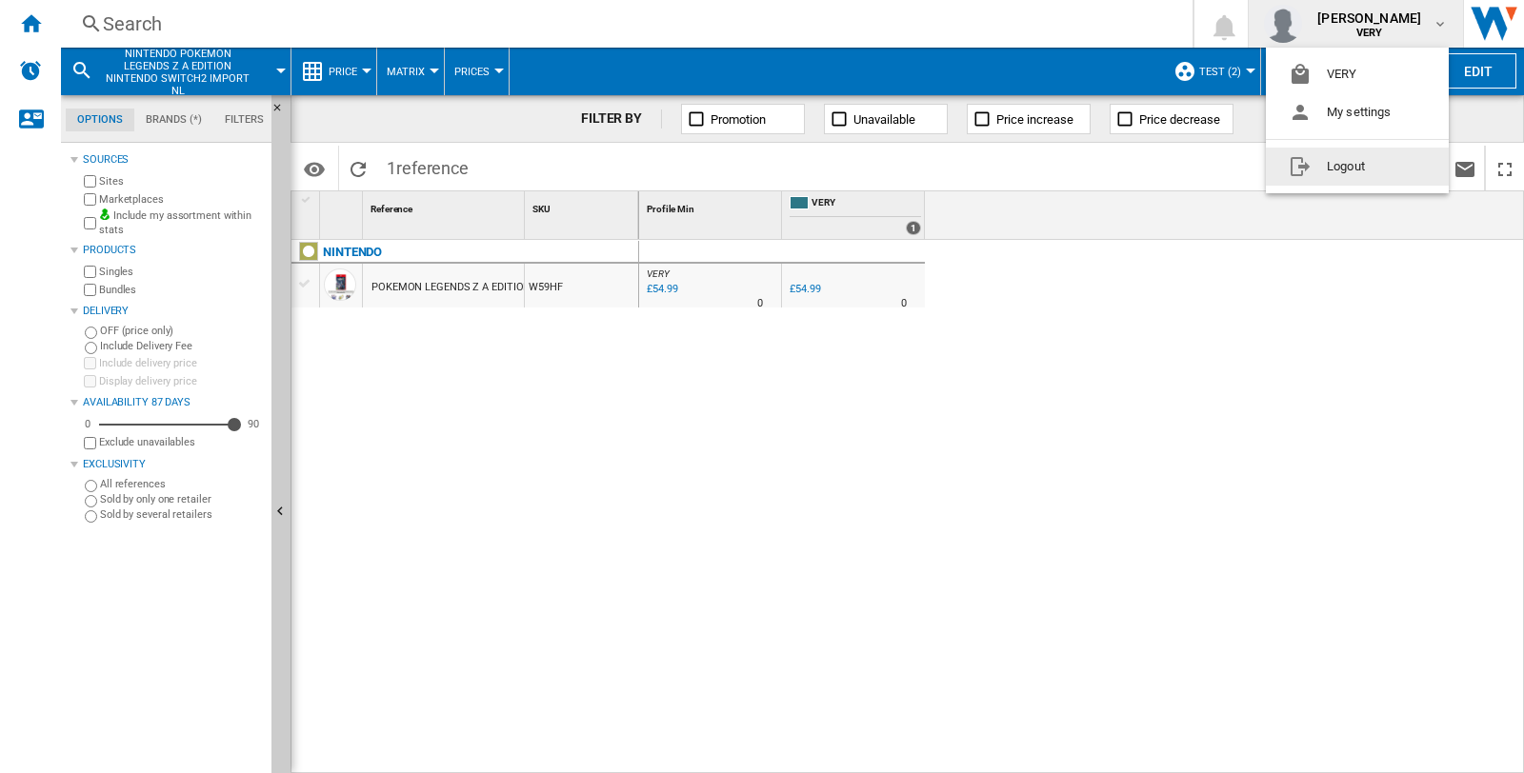
click at [1352, 167] on button "Logout" at bounding box center [1357, 167] width 183 height 38
